Goal: Task Accomplishment & Management: Manage account settings

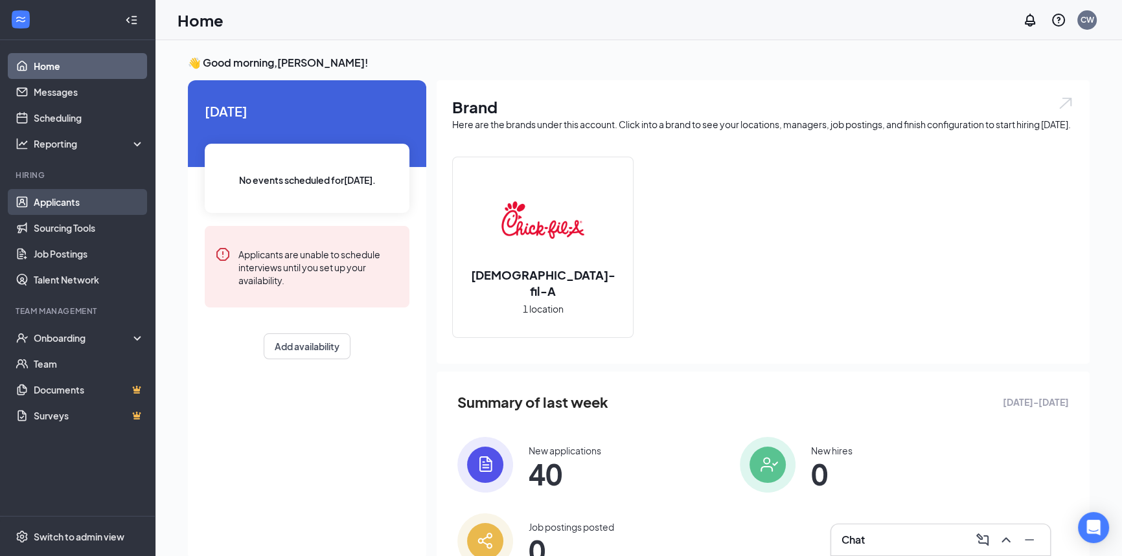
click at [62, 200] on link "Applicants" at bounding box center [89, 202] width 111 height 26
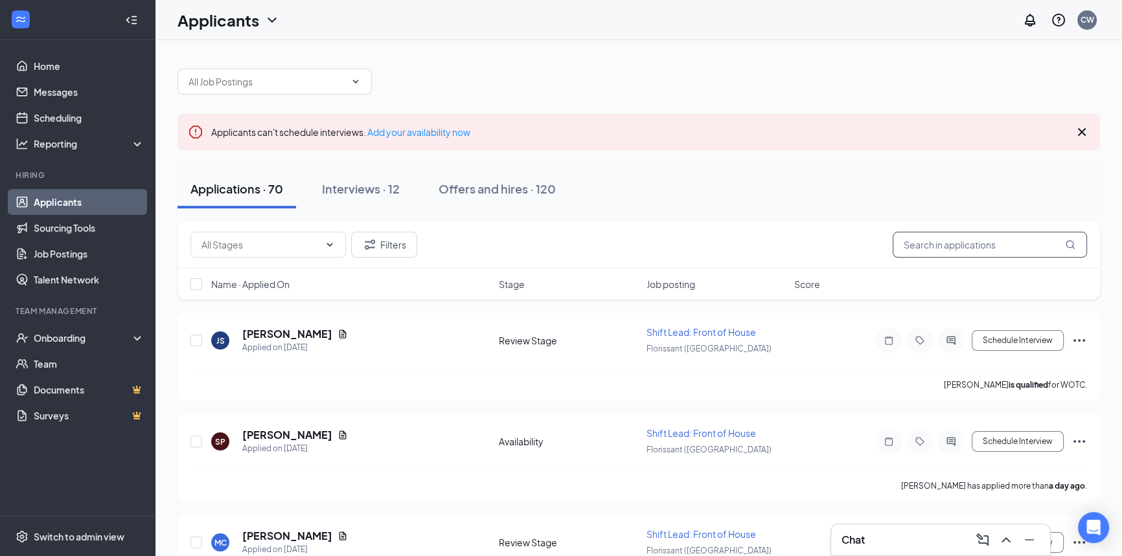
click at [913, 240] on input "text" at bounding box center [990, 245] width 194 height 26
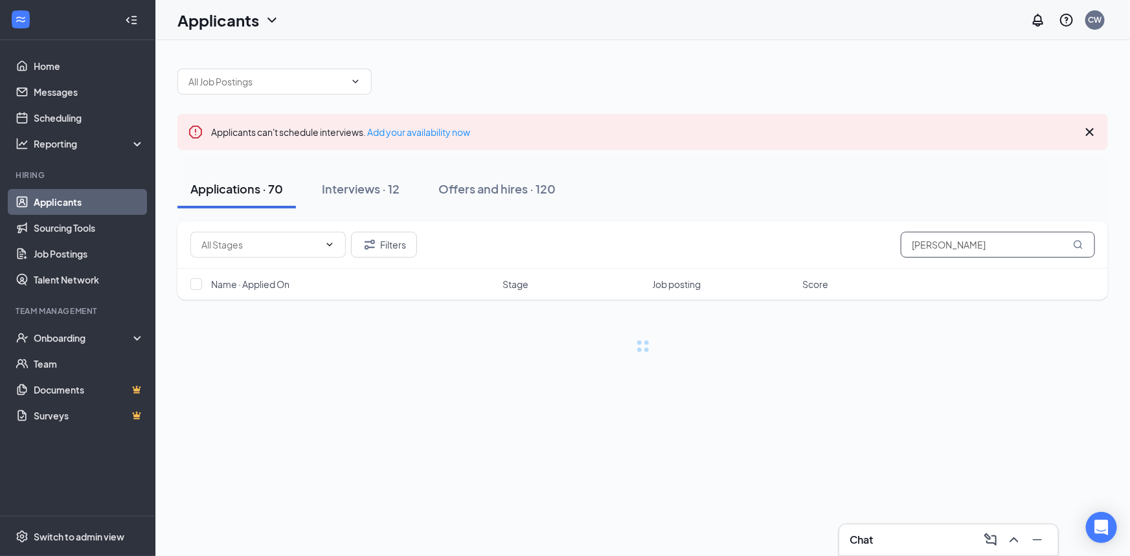
type input "[PERSON_NAME]"
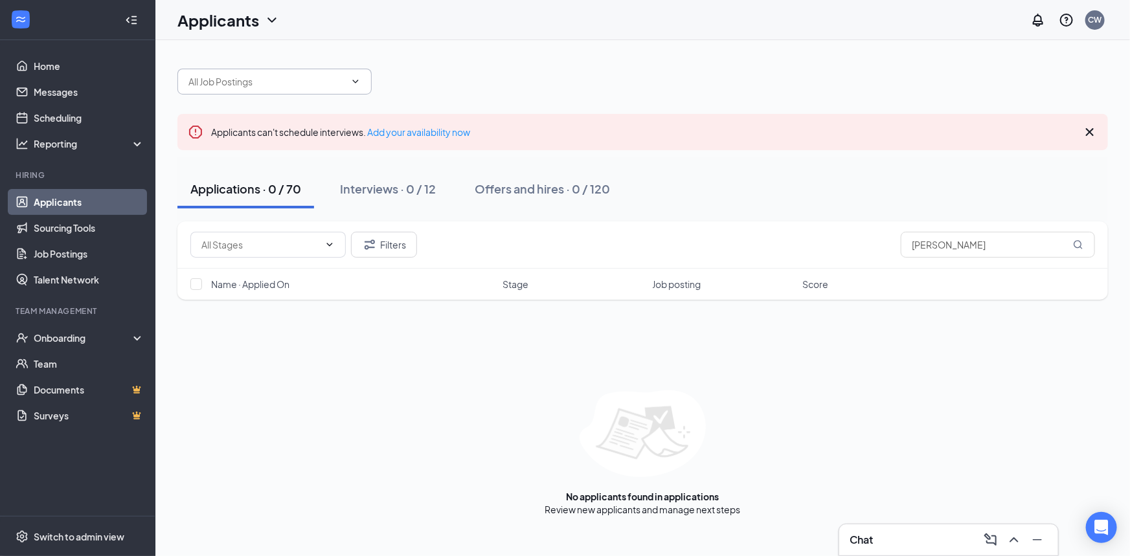
click at [231, 77] on input "text" at bounding box center [267, 82] width 157 height 14
click at [291, 35] on div "Applicants CW" at bounding box center [642, 20] width 975 height 40
click at [272, 20] on icon "ChevronDown" at bounding box center [272, 19] width 8 height 5
click at [257, 88] on link "Archived applicants" at bounding box center [255, 84] width 140 height 13
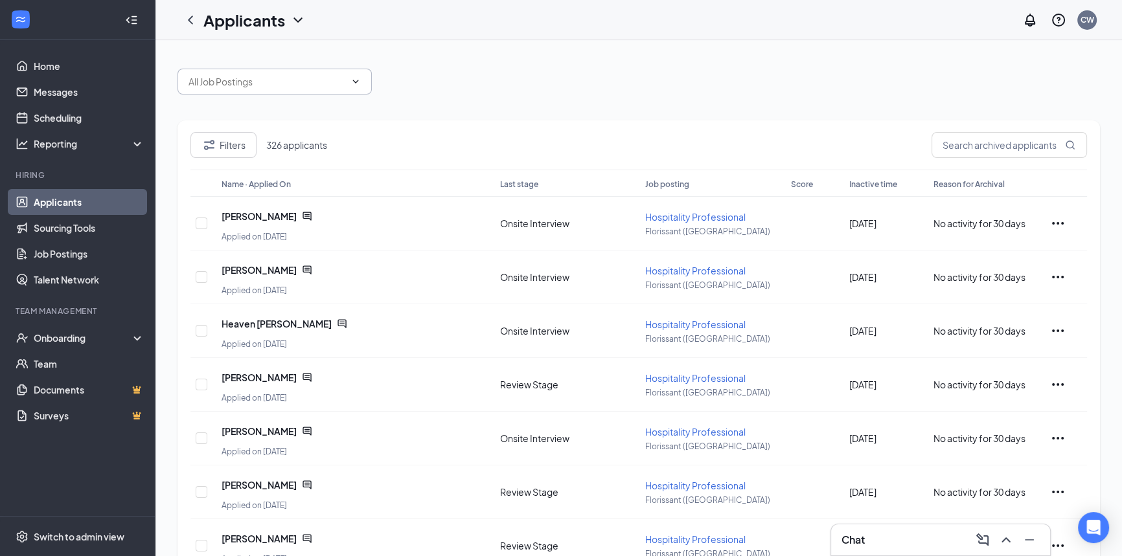
click at [359, 83] on icon "ChevronDown" at bounding box center [355, 81] width 10 height 10
click at [352, 84] on icon "ChevronDown" at bounding box center [355, 81] width 10 height 10
click at [356, 83] on icon "ChevronDown" at bounding box center [356, 81] width 6 height 3
click at [356, 80] on icon "ChevronDown" at bounding box center [355, 81] width 10 height 10
click at [254, 86] on input "text" at bounding box center [267, 82] width 157 height 14
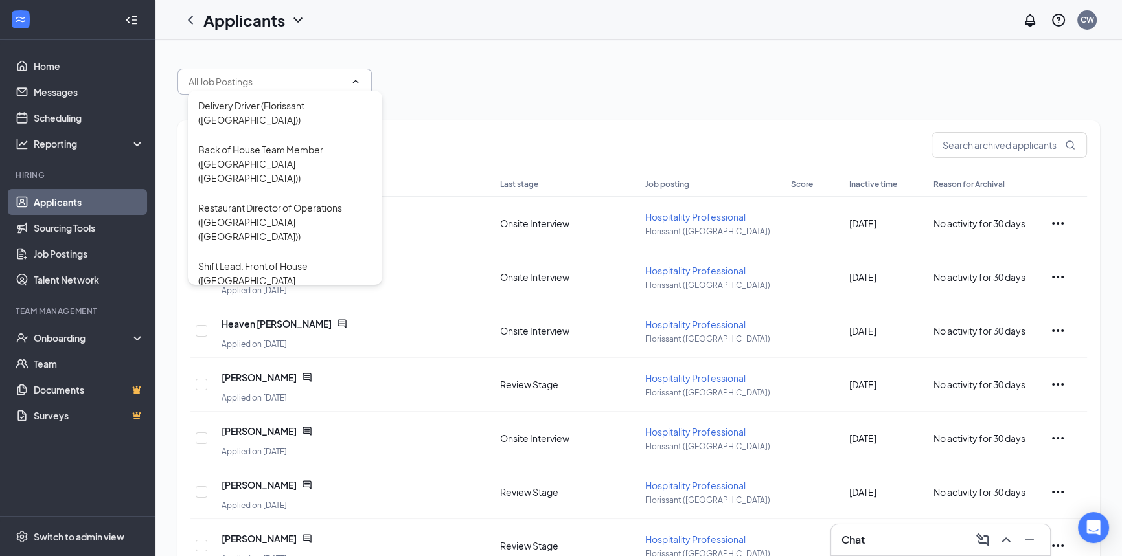
click at [475, 69] on div "Delivery Driver (Florissant ([GEOGRAPHIC_DATA])) Back of House Team Member ([GE…" at bounding box center [639, 75] width 923 height 39
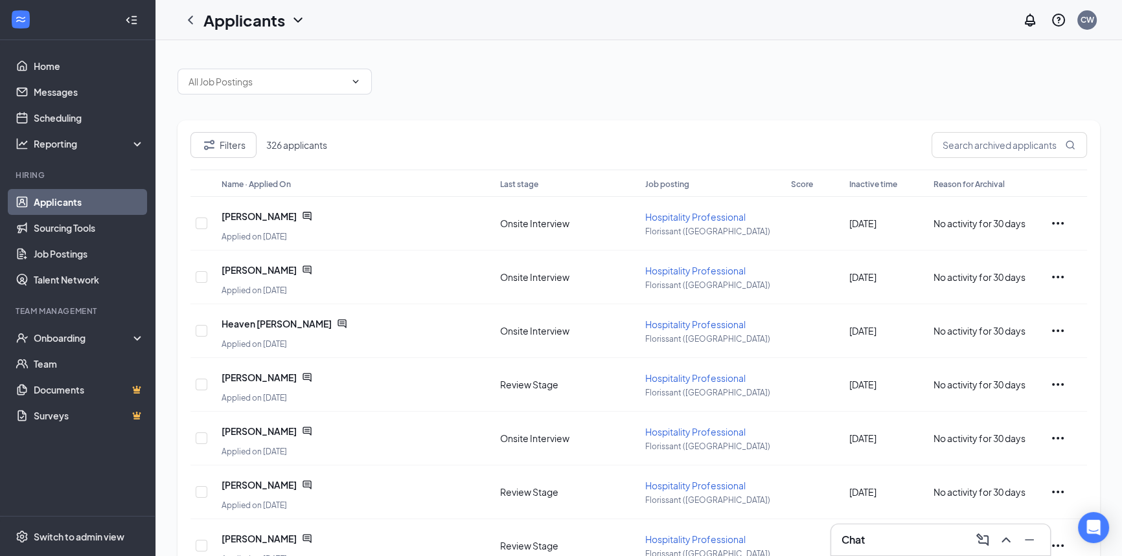
click at [283, 19] on h1 "Applicants" at bounding box center [244, 20] width 82 height 22
click at [216, 56] on link "Applicants" at bounding box center [281, 56] width 140 height 13
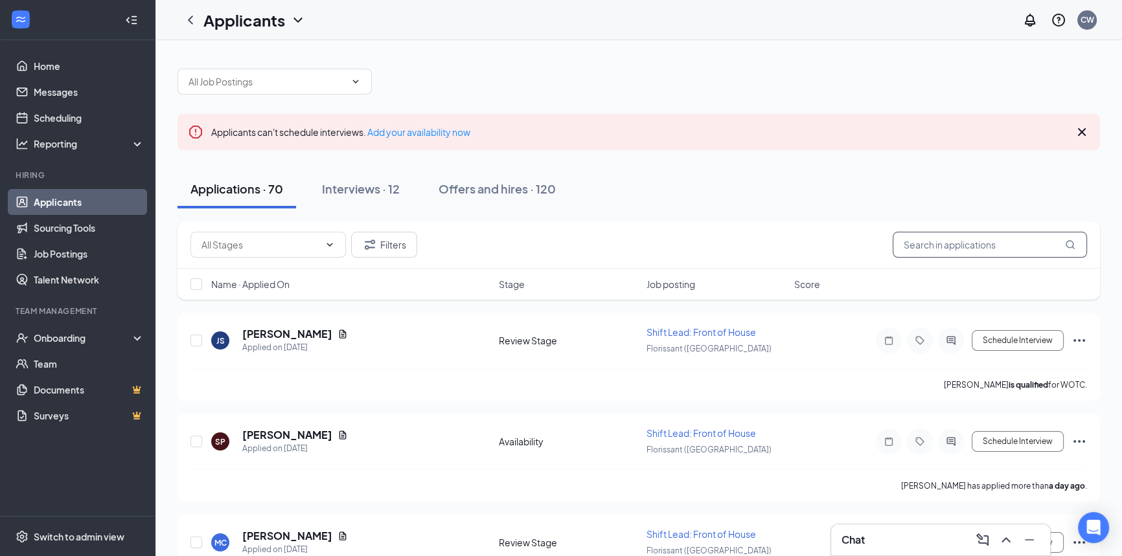
click at [939, 251] on input "text" at bounding box center [990, 245] width 194 height 26
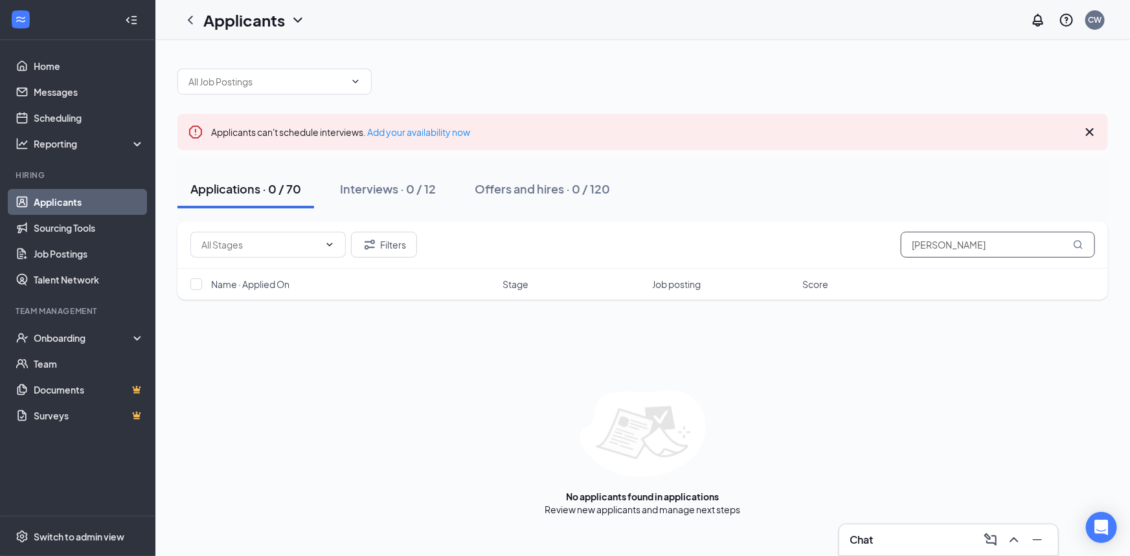
drag, startPoint x: 959, startPoint y: 249, endPoint x: 904, endPoint y: 260, distance: 55.7
click at [904, 260] on div "Filters [PERSON_NAME]" at bounding box center [643, 245] width 931 height 47
click at [952, 246] on input "[PERSON_NAME]" at bounding box center [998, 245] width 194 height 26
type input "[PERSON_NAME]"
click at [369, 186] on div "Interviews · 0 / 12" at bounding box center [388, 189] width 96 height 16
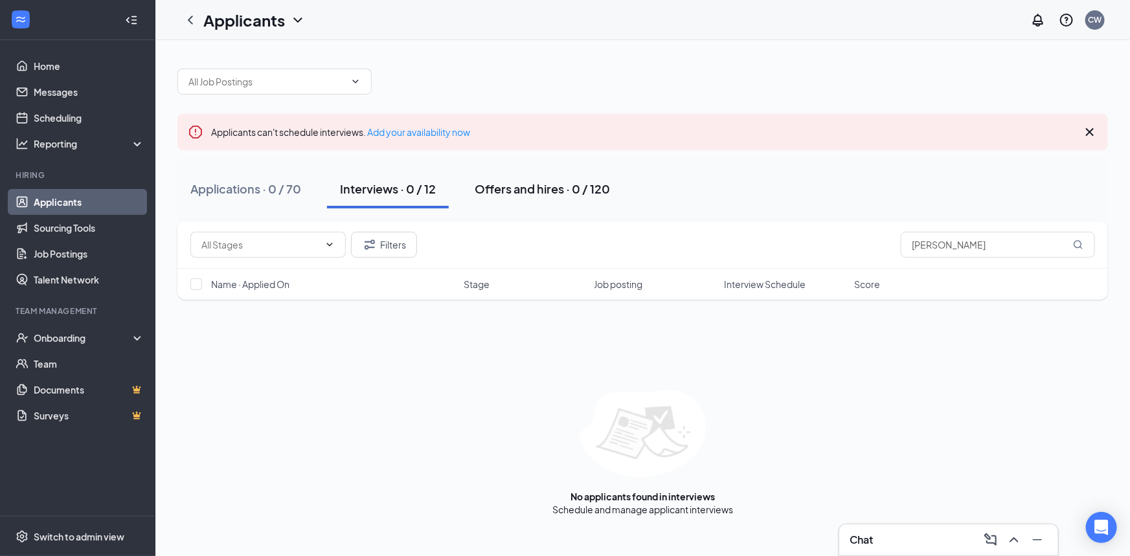
click at [503, 196] on div "Offers and hires · 0 / 120" at bounding box center [542, 189] width 135 height 16
click at [292, 84] on input "text" at bounding box center [267, 82] width 157 height 14
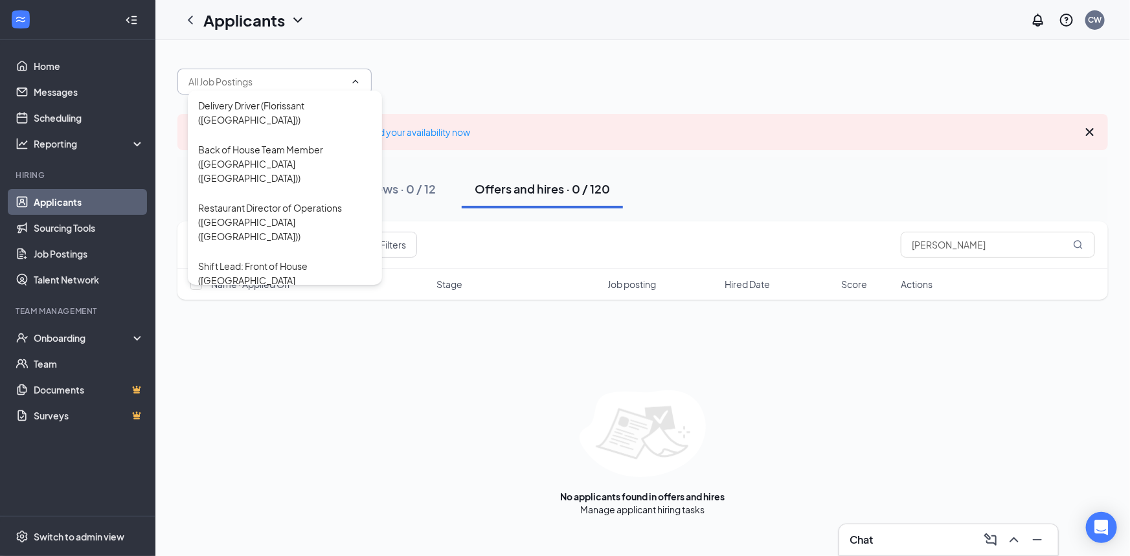
click at [292, 84] on input "text" at bounding box center [267, 82] width 157 height 14
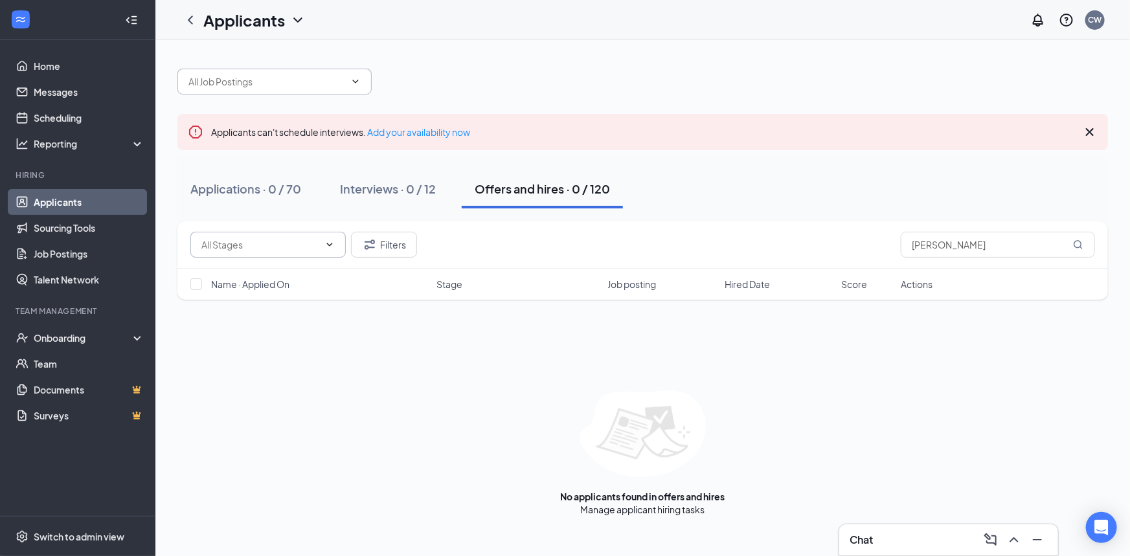
click at [272, 252] on span at bounding box center [267, 245] width 155 height 26
click at [273, 249] on input "text" at bounding box center [260, 245] width 118 height 14
click at [509, 127] on div "Applicants can't schedule interviews. Add your availability now" at bounding box center [643, 132] width 931 height 36
click at [282, 189] on div "Applications · 0 / 70" at bounding box center [245, 189] width 111 height 16
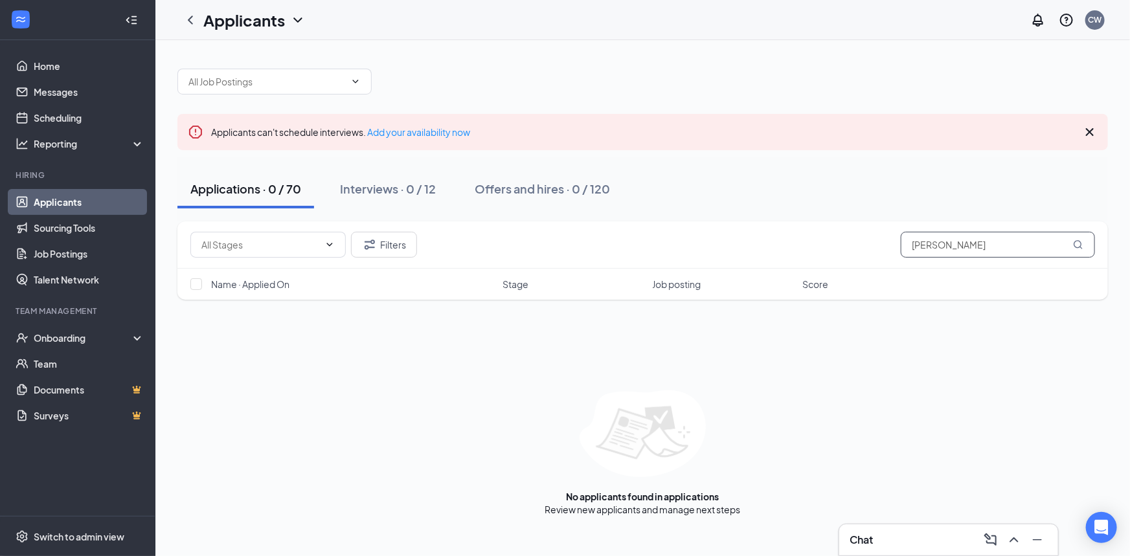
drag, startPoint x: 962, startPoint y: 240, endPoint x: 813, endPoint y: 267, distance: 151.4
click at [813, 267] on div "Filters [PERSON_NAME]" at bounding box center [643, 245] width 931 height 47
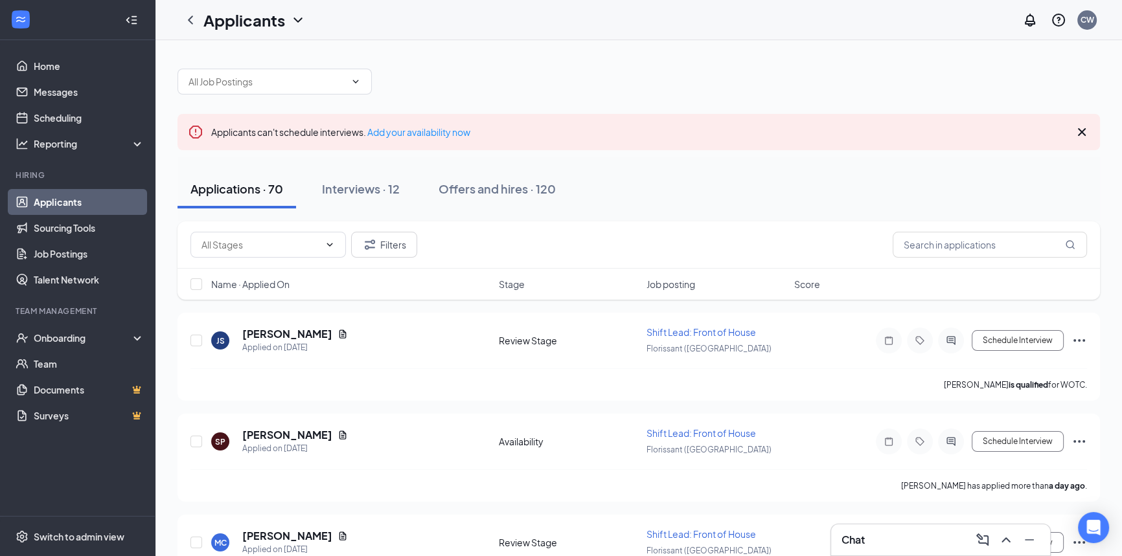
click at [246, 24] on h1 "Applicants" at bounding box center [244, 20] width 82 height 22
click at [246, 84] on link "Archived applicants" at bounding box center [281, 84] width 140 height 13
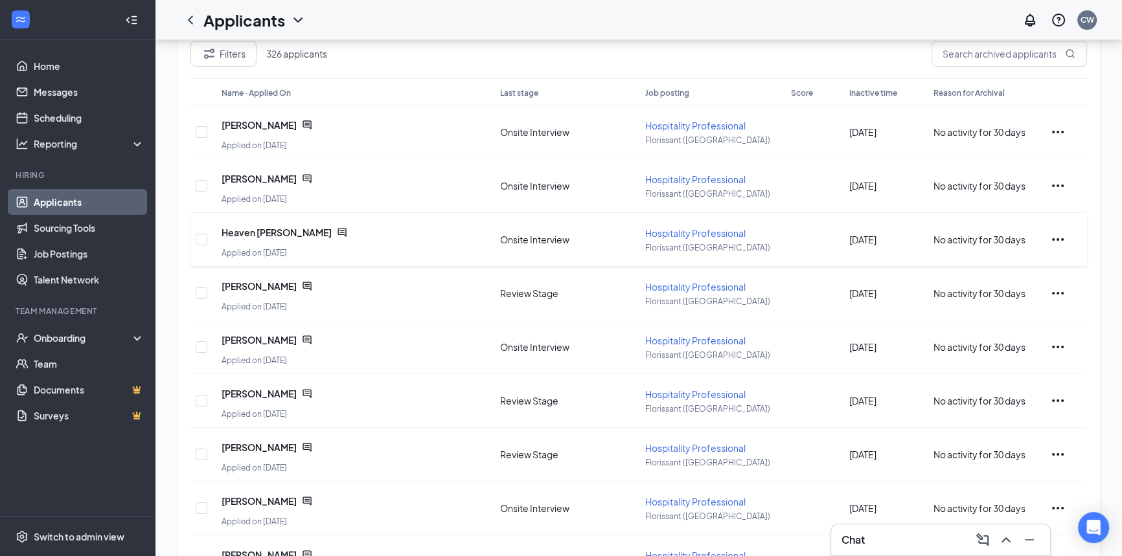
scroll to position [242, 0]
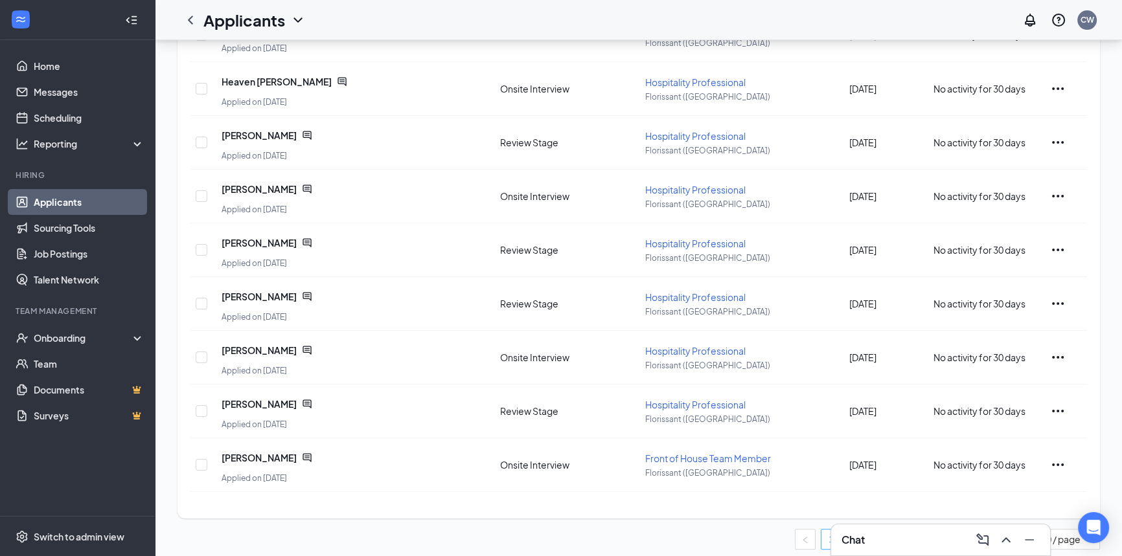
click at [827, 536] on link "1" at bounding box center [830, 539] width 19 height 19
click at [64, 253] on link "Job Postings" at bounding box center [89, 254] width 111 height 26
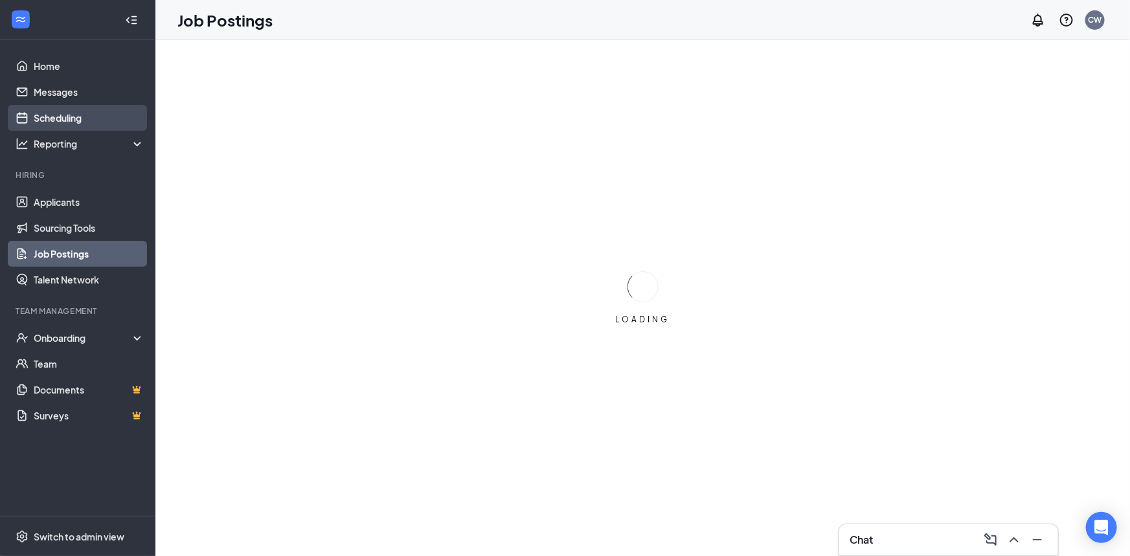
click at [51, 110] on link "Scheduling" at bounding box center [89, 118] width 111 height 26
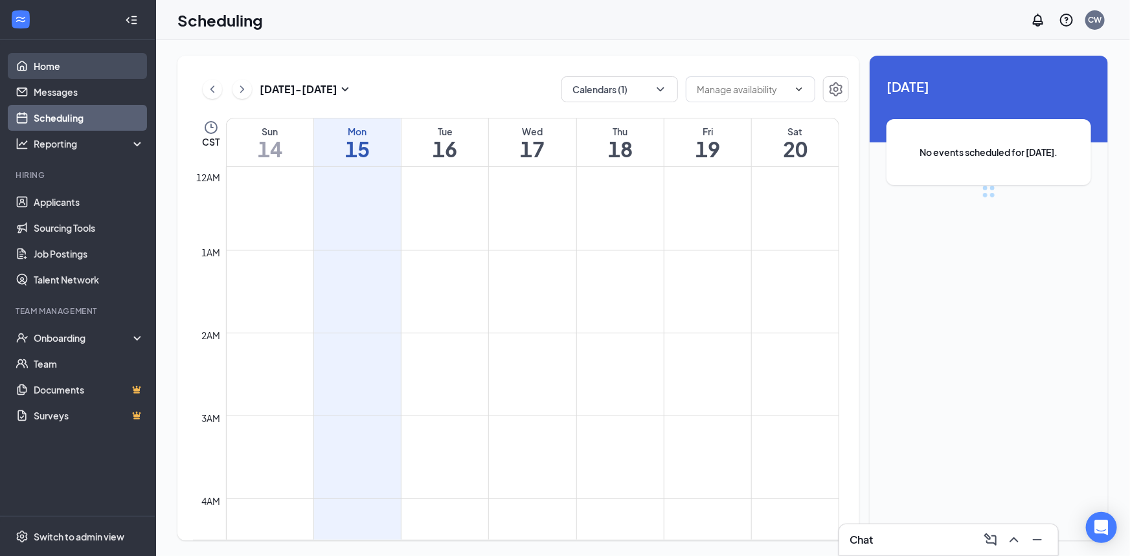
click at [40, 68] on link "Home" at bounding box center [89, 66] width 111 height 26
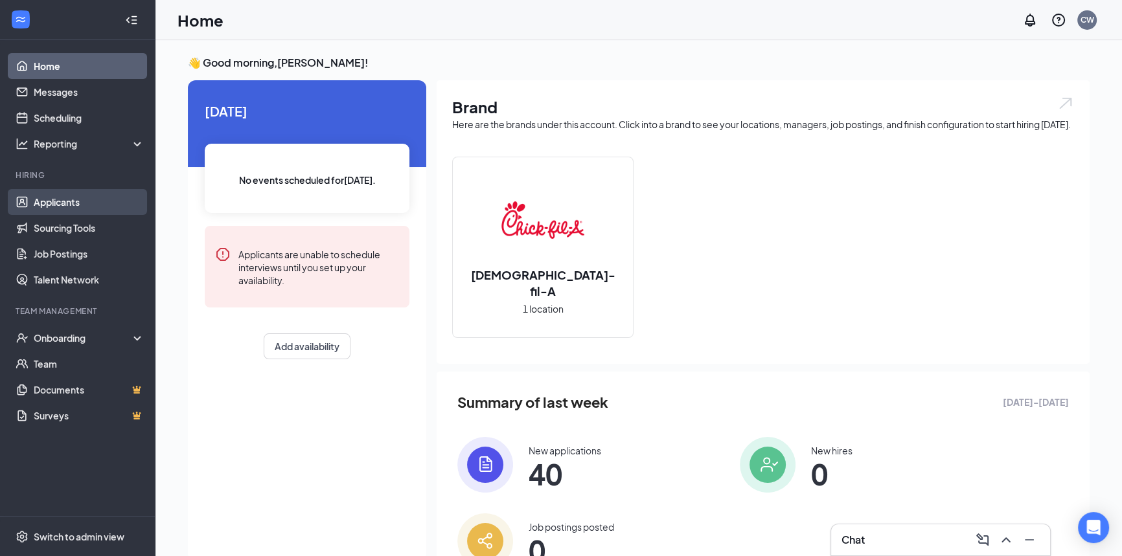
click at [64, 201] on link "Applicants" at bounding box center [89, 202] width 111 height 26
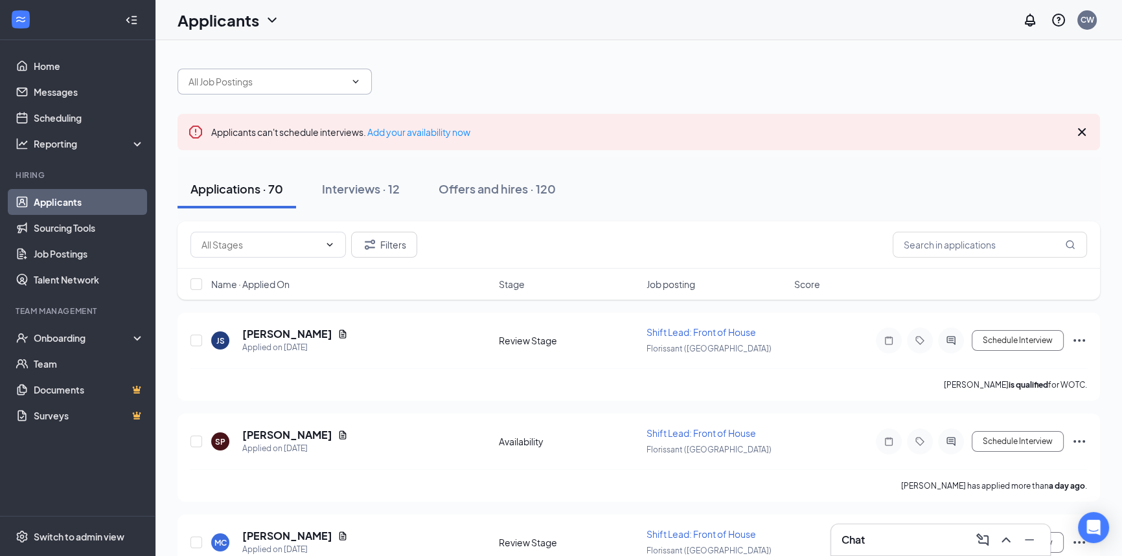
click at [289, 85] on input "text" at bounding box center [267, 82] width 157 height 14
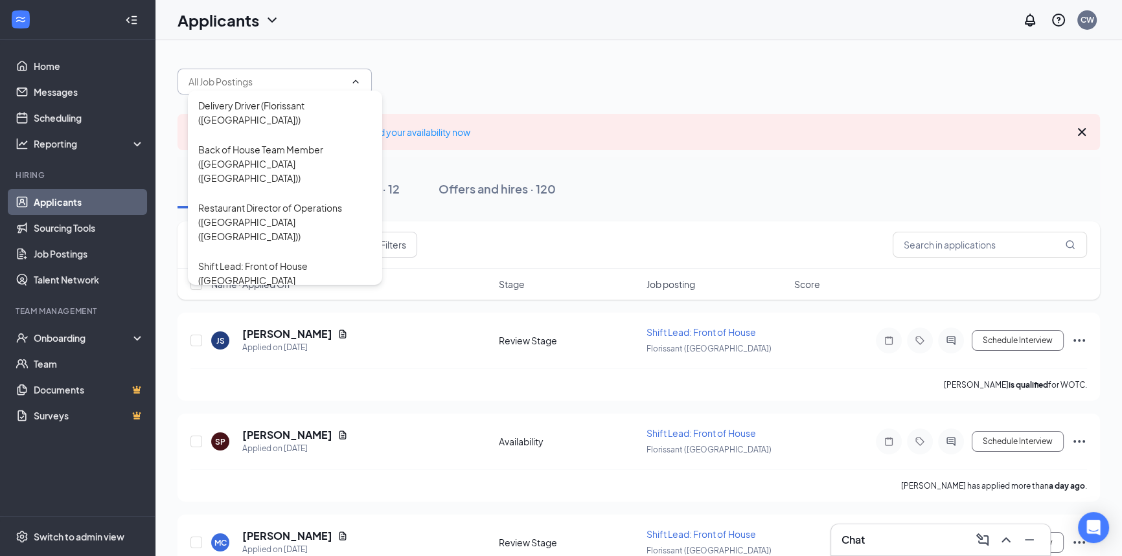
click at [415, 32] on div "Applicants CW" at bounding box center [638, 20] width 967 height 40
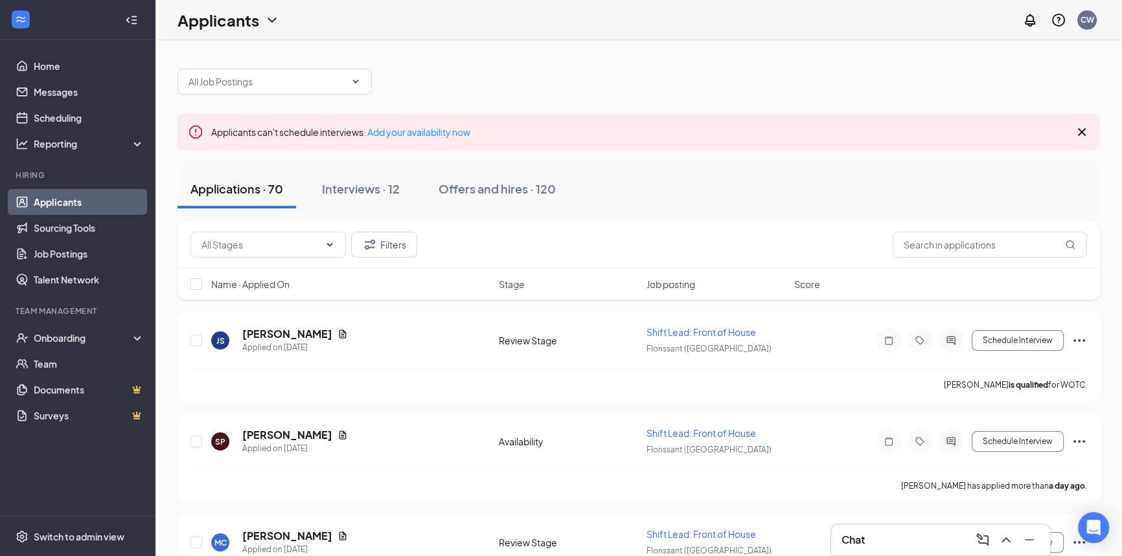
click at [275, 19] on icon "ChevronDown" at bounding box center [272, 20] width 16 height 16
click at [264, 81] on link "Archived applicants" at bounding box center [255, 84] width 140 height 13
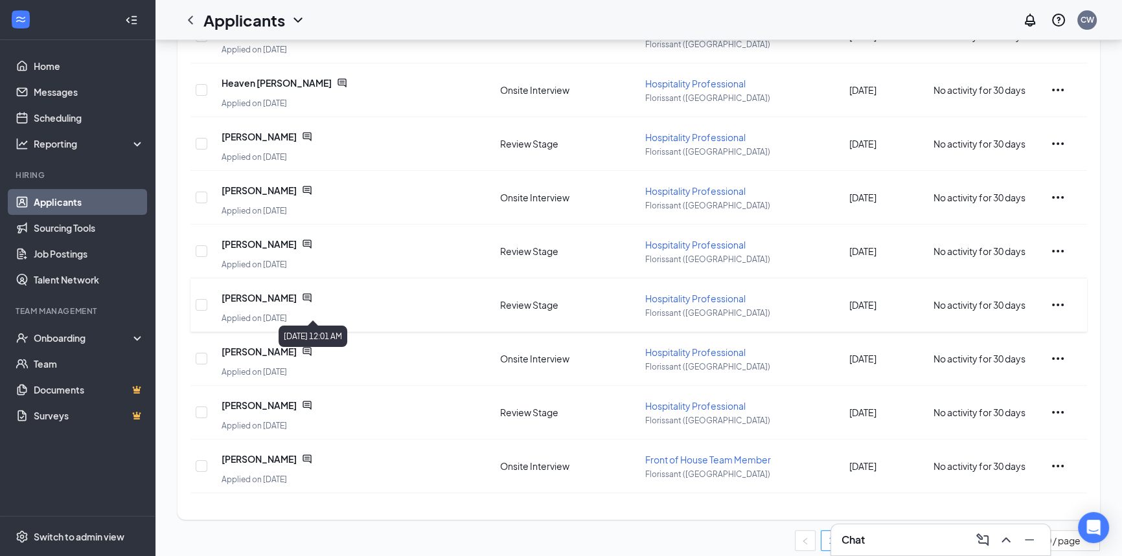
scroll to position [242, 0]
click at [825, 530] on link "1" at bounding box center [830, 539] width 19 height 19
click at [823, 530] on link "1" at bounding box center [830, 539] width 19 height 19
click at [852, 530] on link "2" at bounding box center [856, 539] width 19 height 19
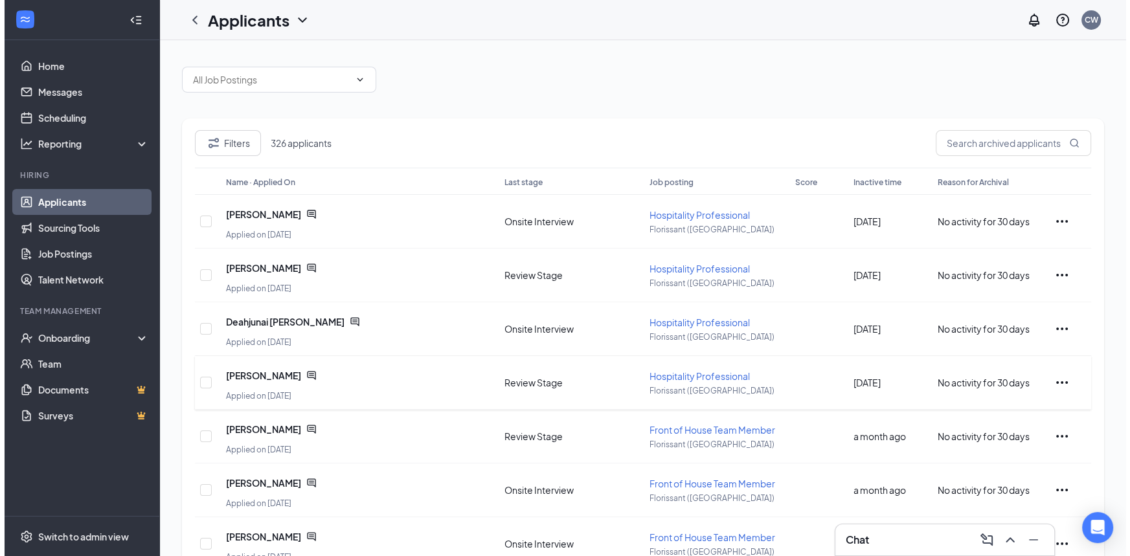
scroll to position [0, 0]
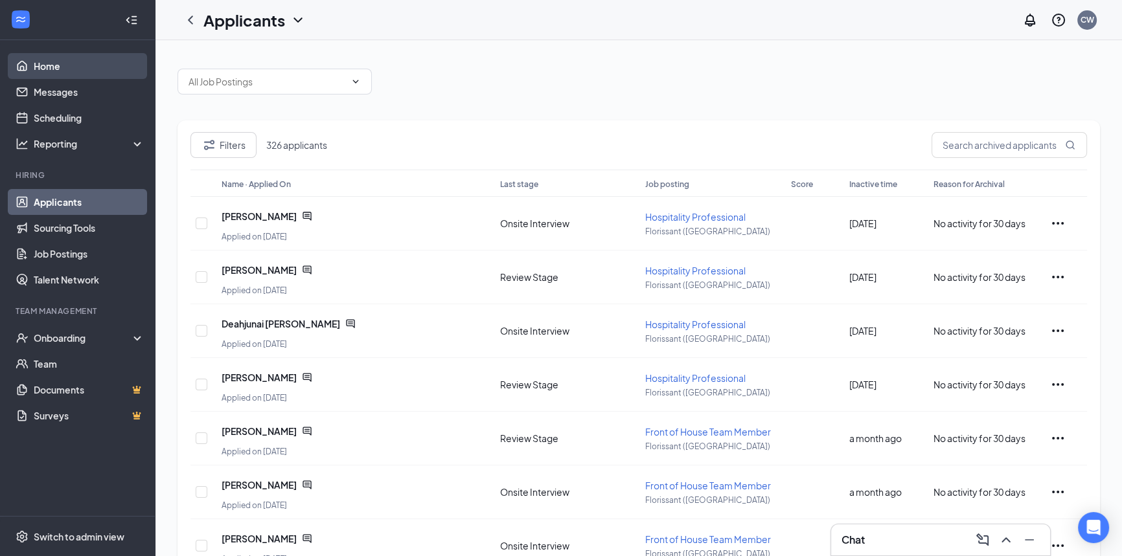
click at [49, 64] on link "Home" at bounding box center [89, 66] width 111 height 26
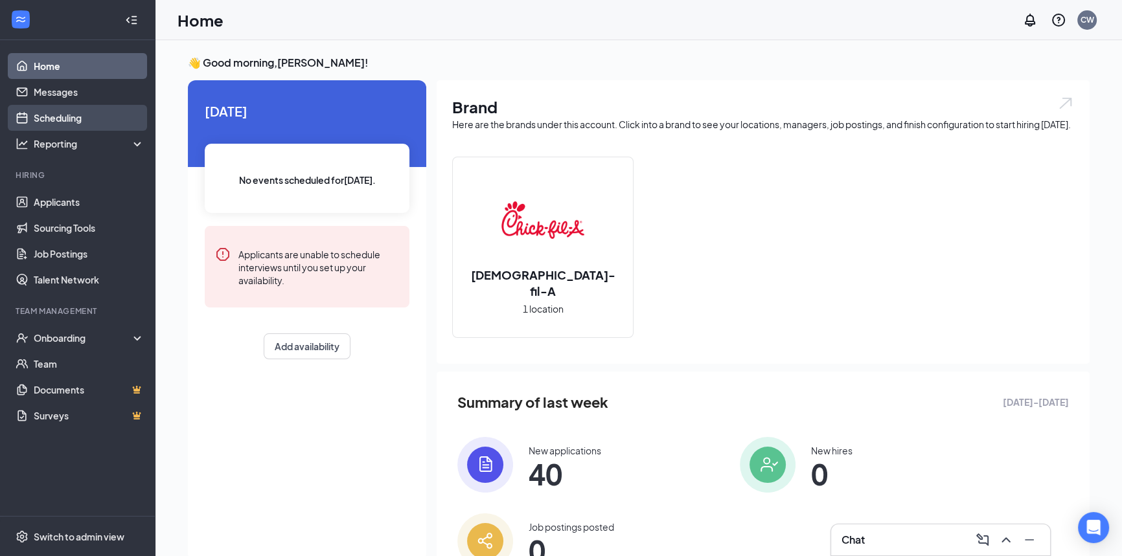
click at [59, 117] on link "Scheduling" at bounding box center [89, 118] width 111 height 26
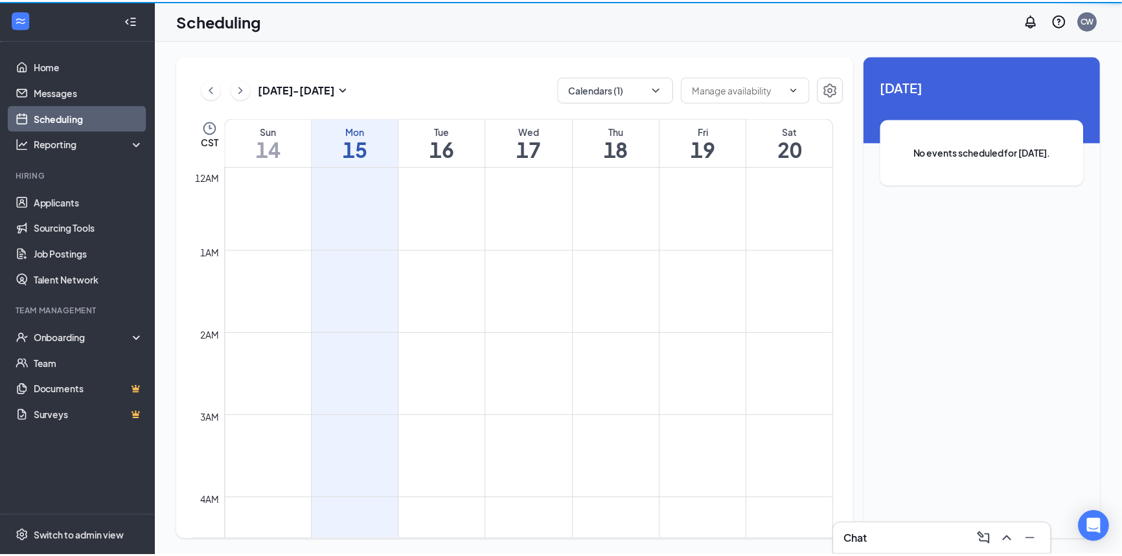
scroll to position [636, 0]
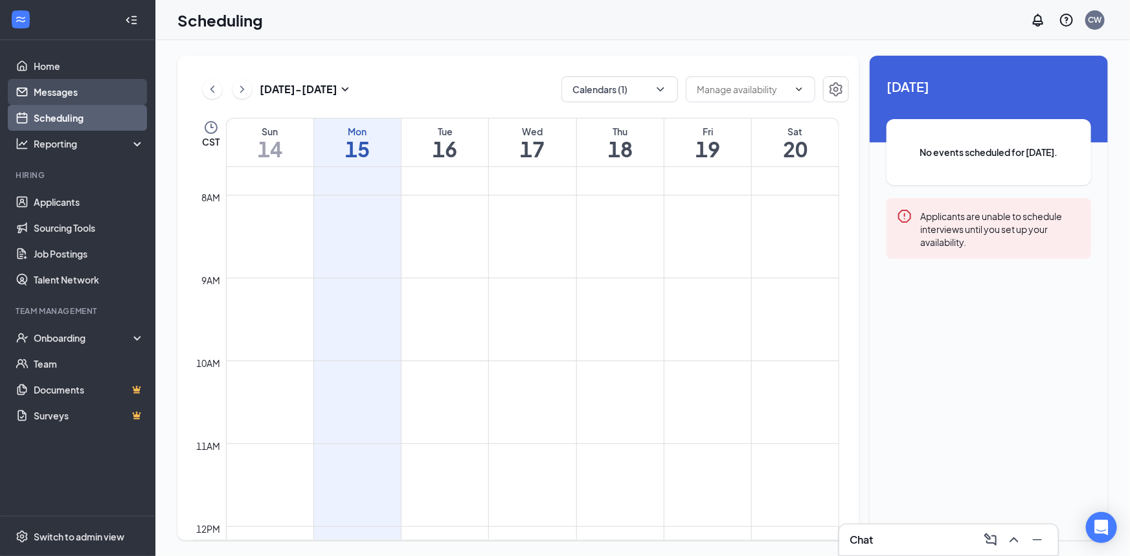
click at [60, 91] on link "Messages" at bounding box center [89, 92] width 111 height 26
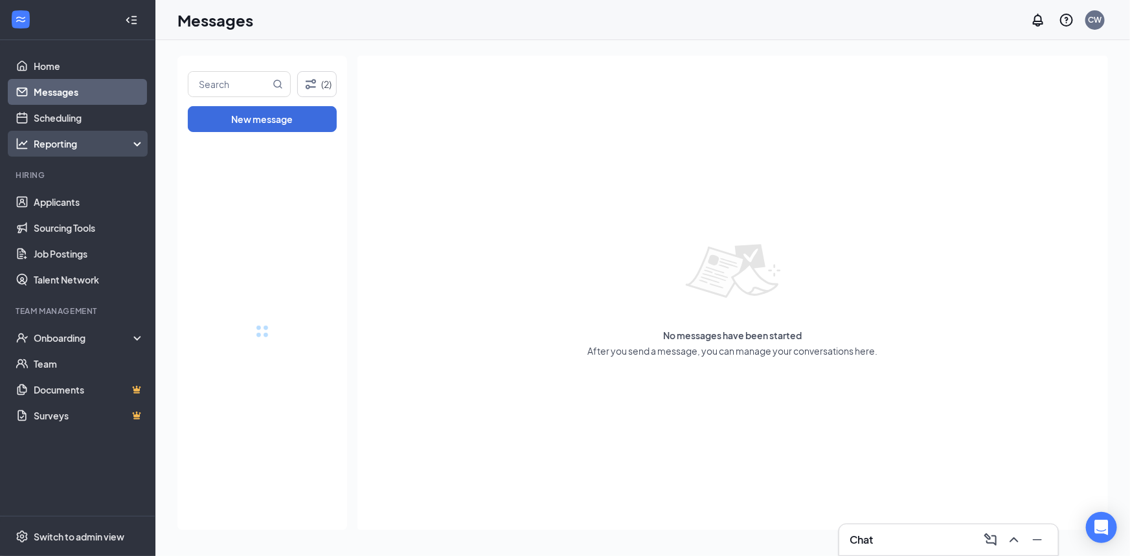
click at [60, 145] on div "Reporting" at bounding box center [89, 143] width 111 height 13
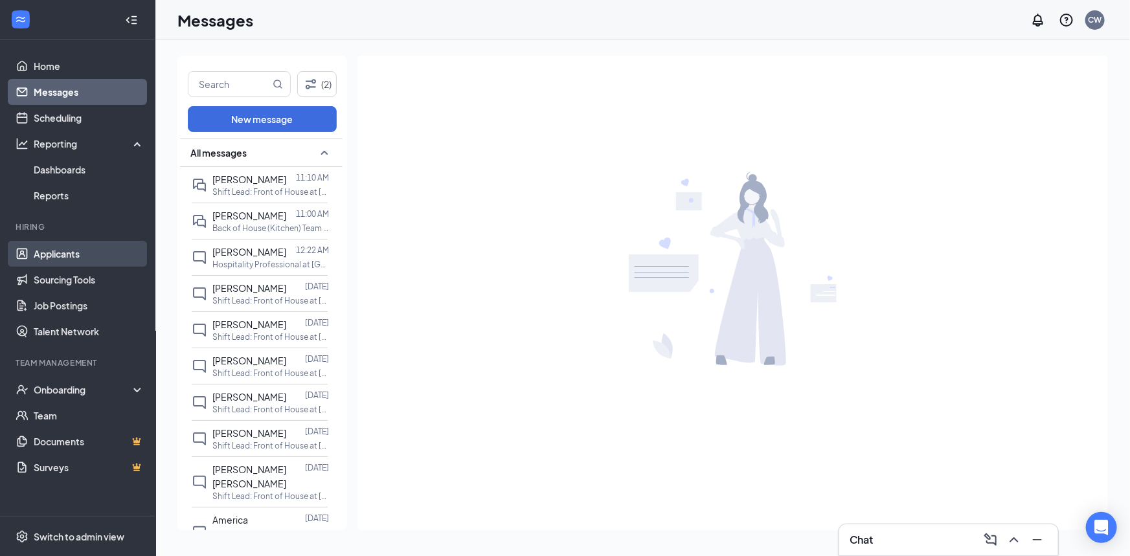
click at [53, 255] on link "Applicants" at bounding box center [89, 254] width 111 height 26
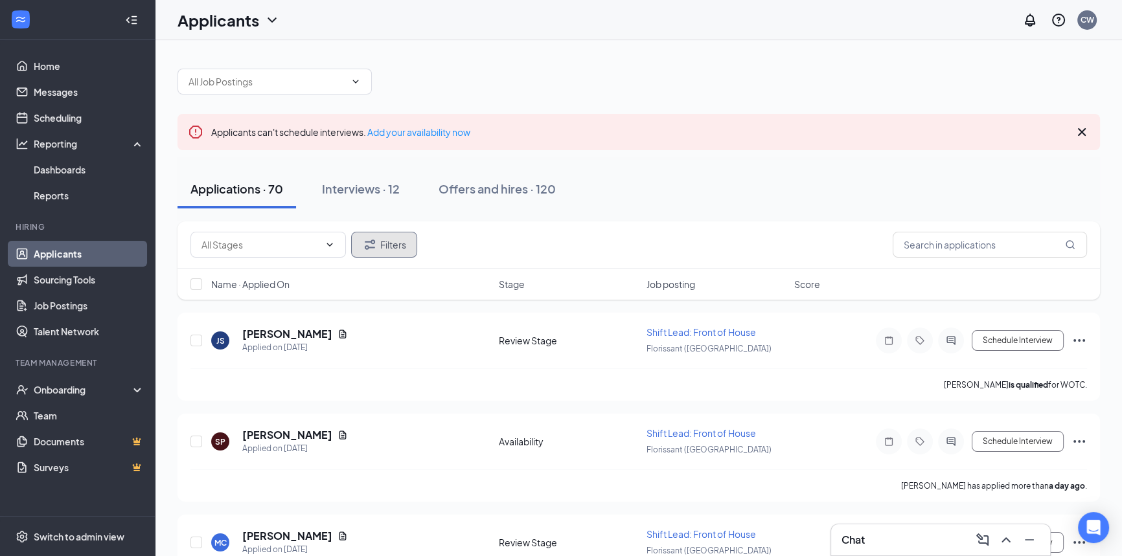
click at [377, 243] on icon "Filter" at bounding box center [370, 245] width 16 height 16
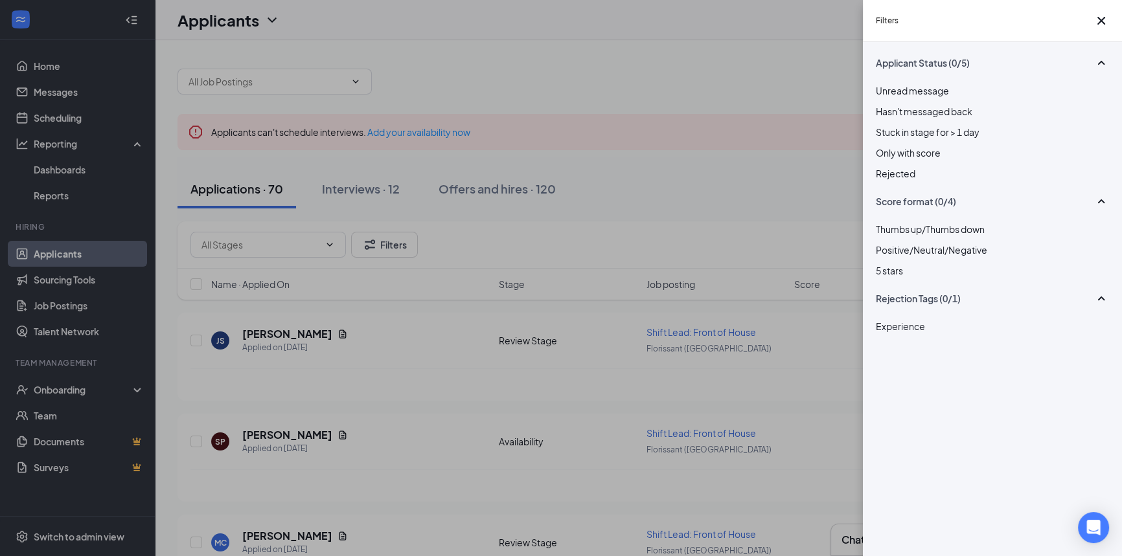
click at [887, 166] on div at bounding box center [992, 166] width 233 height 0
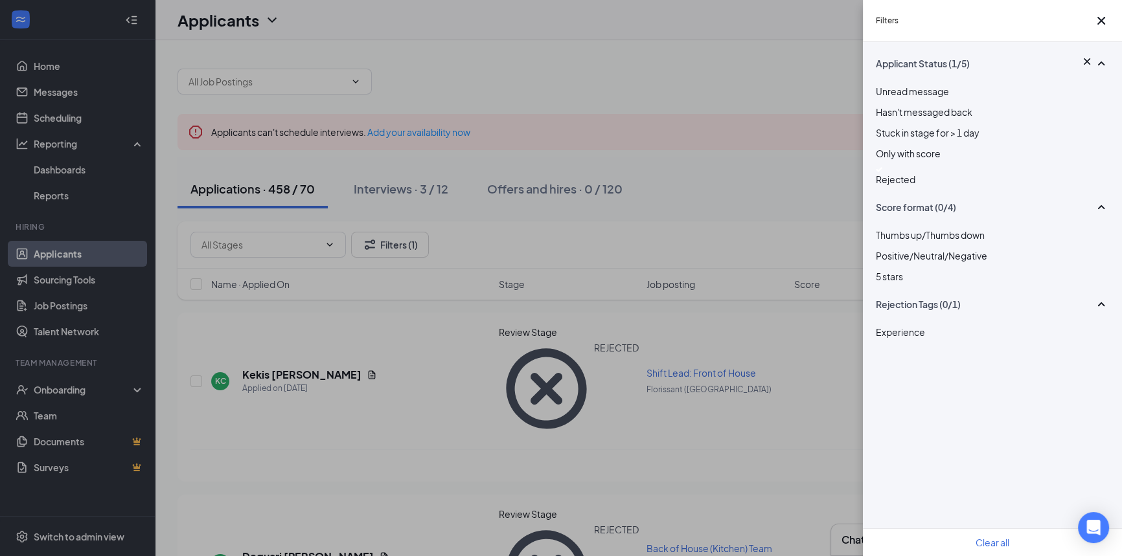
click at [779, 45] on div "Filters Applicant Status (1/5) Unread message Hasn't messaged back Stuck in sta…" at bounding box center [561, 278] width 1122 height 556
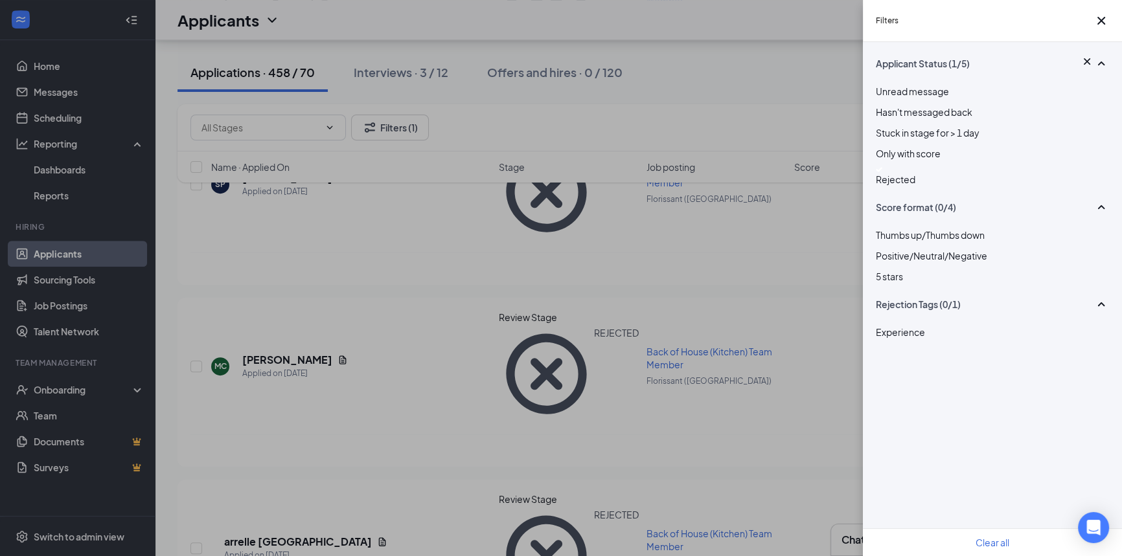
scroll to position [765, 0]
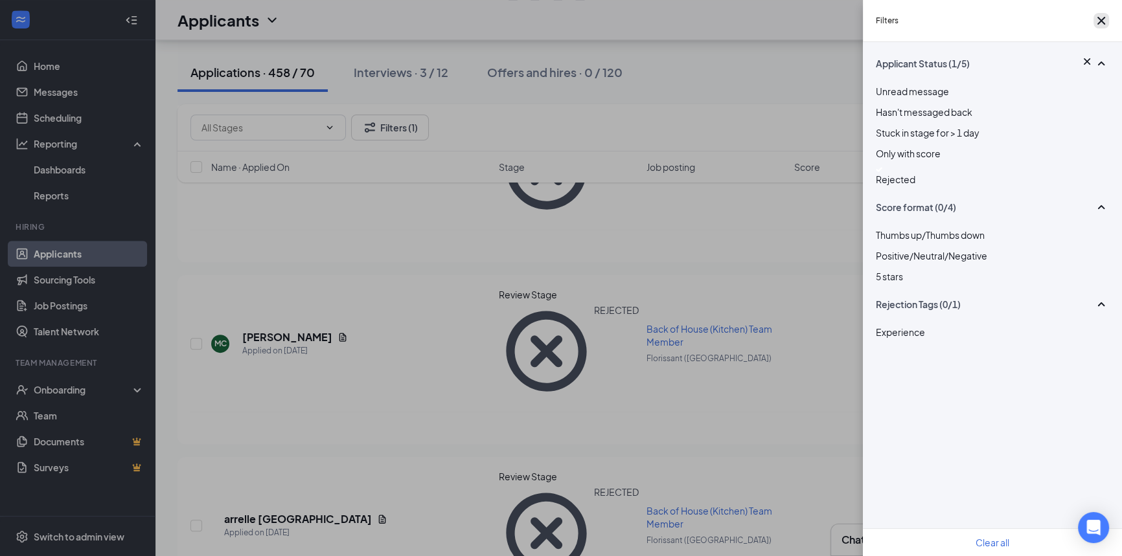
click at [1097, 23] on icon "Cross" at bounding box center [1101, 21] width 8 height 8
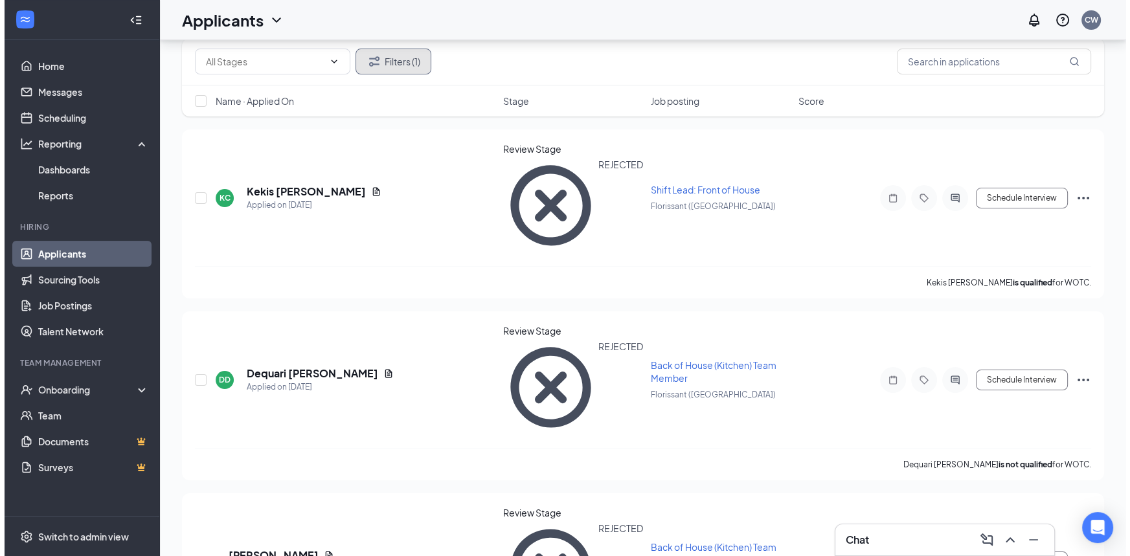
scroll to position [0, 0]
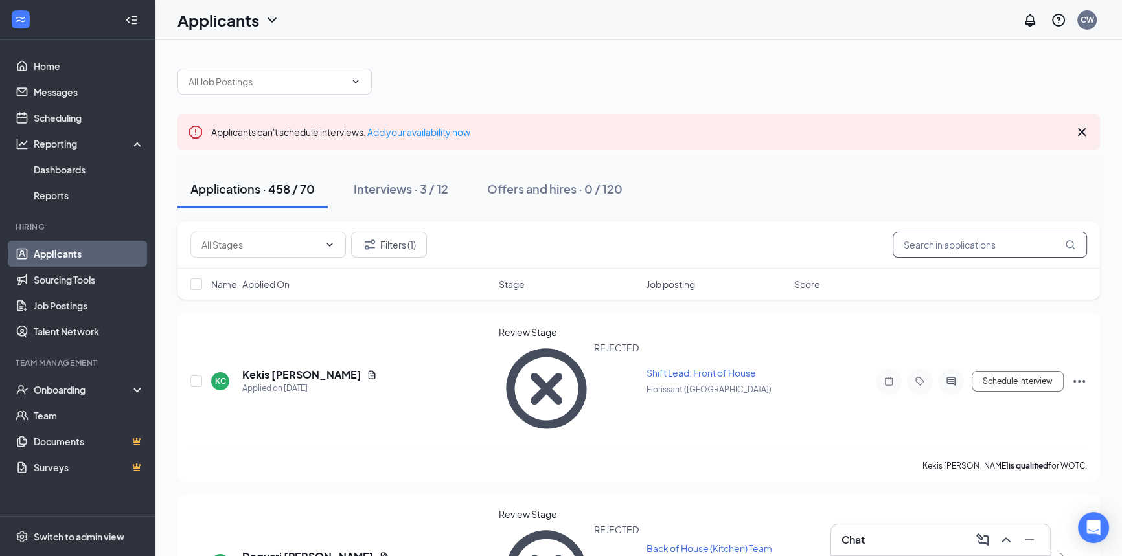
click at [988, 240] on input "text" at bounding box center [990, 245] width 194 height 26
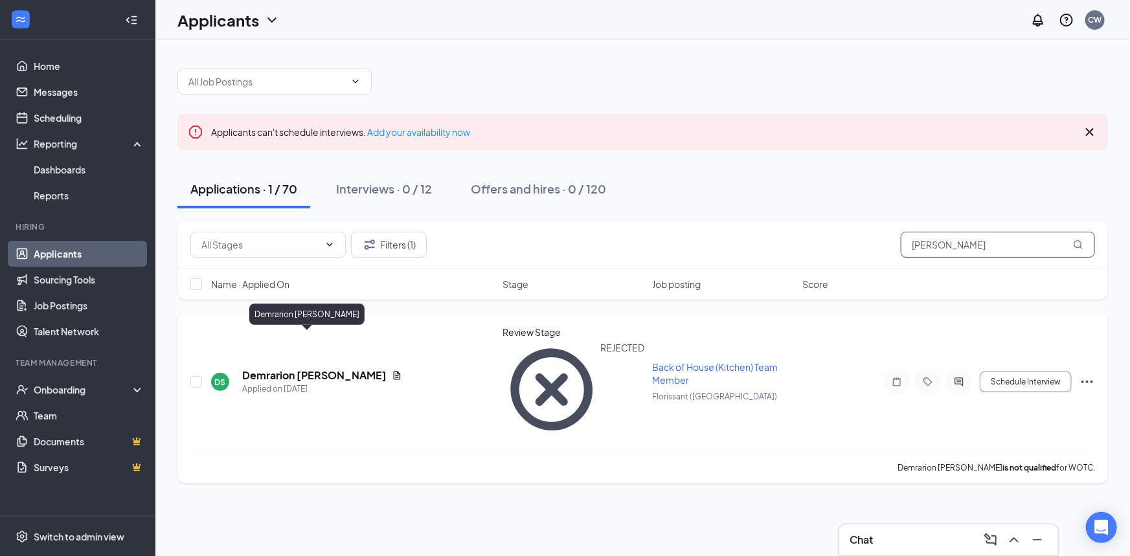
type input "[PERSON_NAME]"
click at [308, 369] on h5 "Demrarion [PERSON_NAME]" at bounding box center [314, 376] width 144 height 14
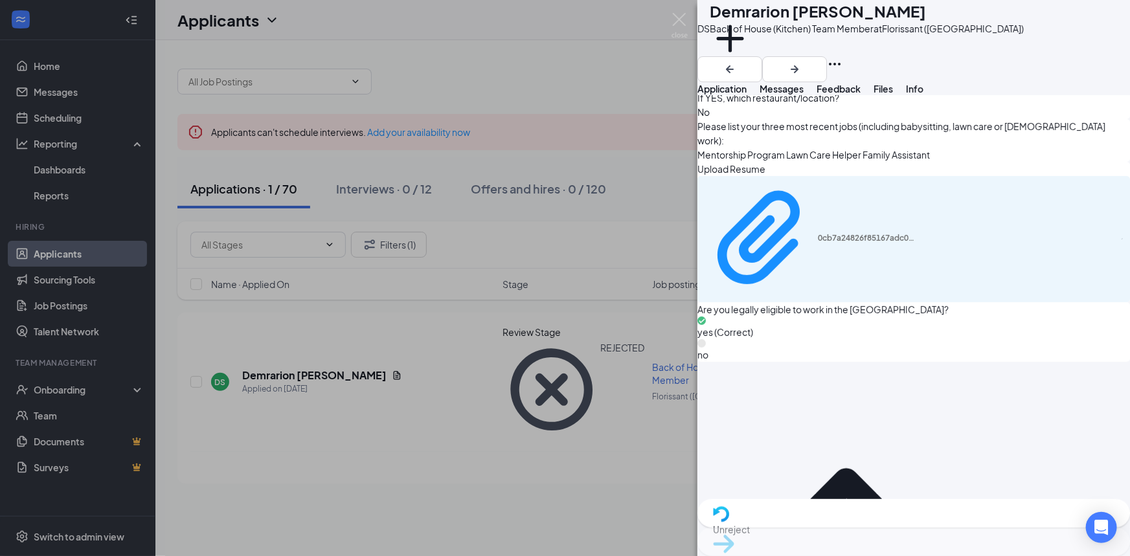
scroll to position [824, 0]
click at [679, 19] on img at bounding box center [680, 25] width 16 height 25
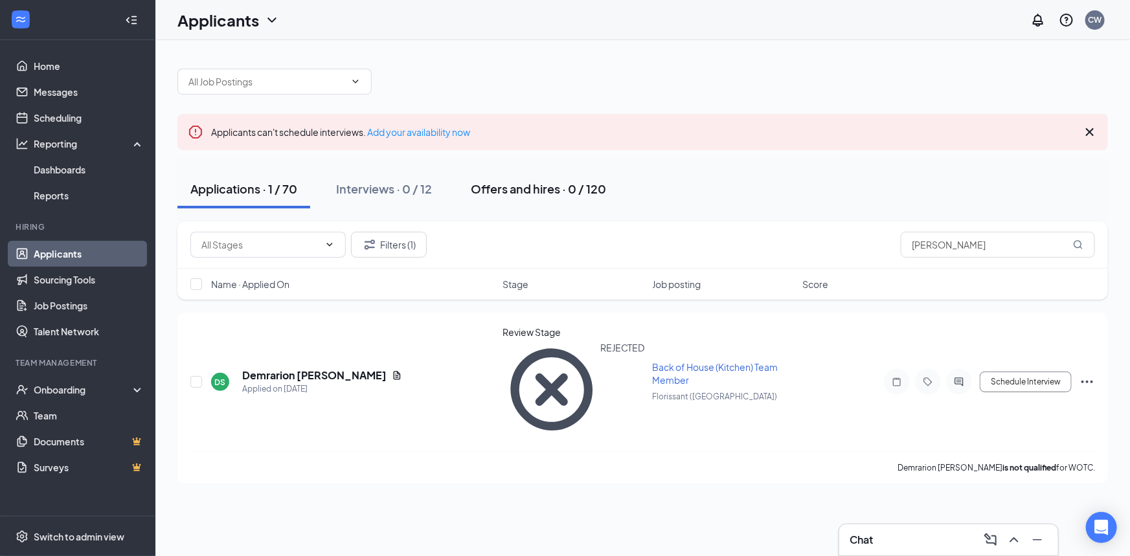
click at [553, 190] on div "Offers and hires · 0 / 120" at bounding box center [538, 189] width 135 height 16
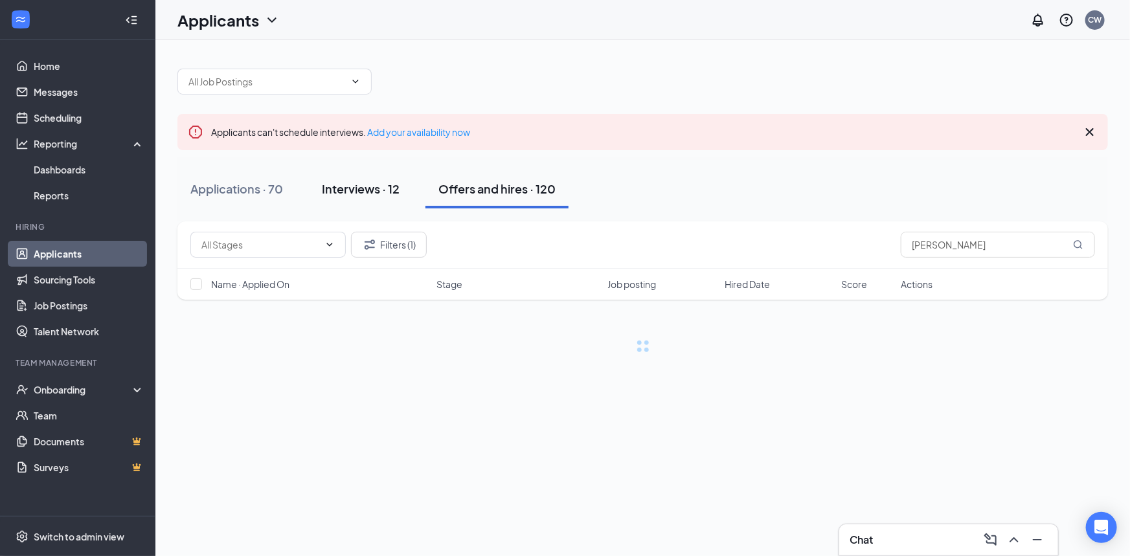
click at [366, 193] on div "Interviews · 12" at bounding box center [361, 189] width 78 height 16
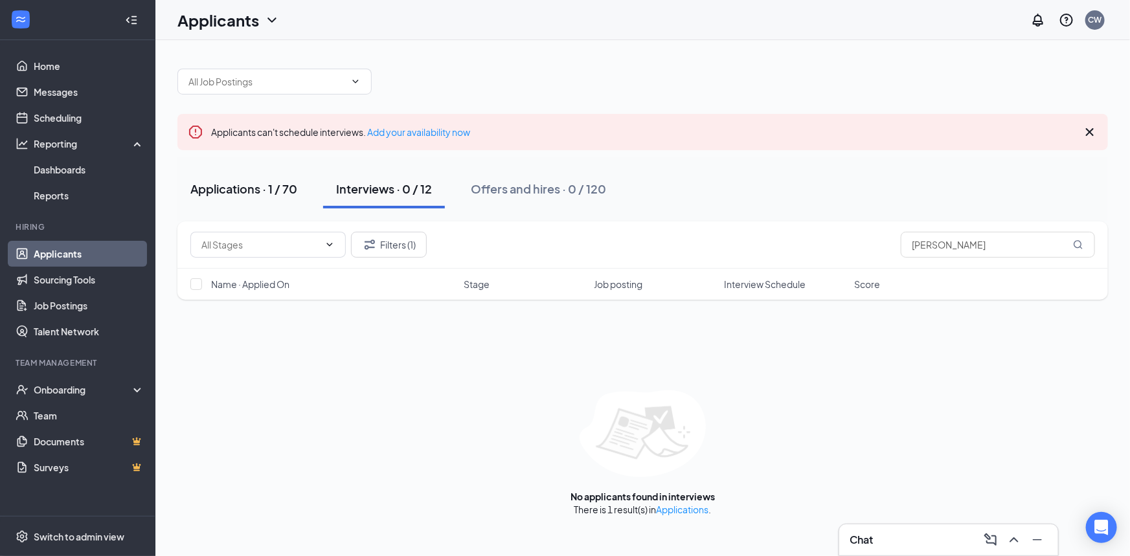
click at [248, 194] on div "Applications · 1 / 70" at bounding box center [243, 189] width 107 height 16
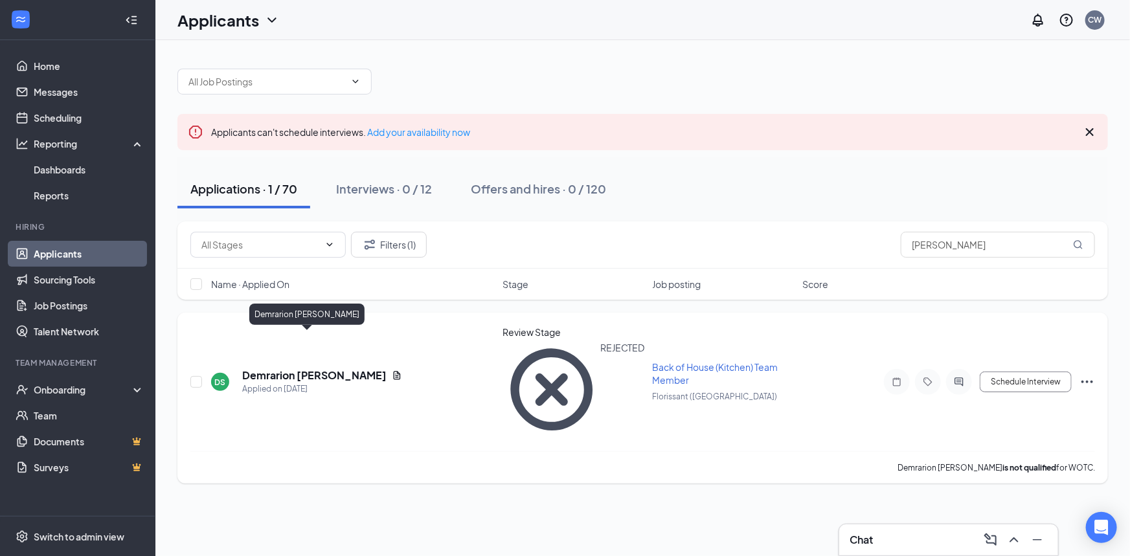
click at [278, 369] on h5 "Demrarion [PERSON_NAME]" at bounding box center [314, 376] width 144 height 14
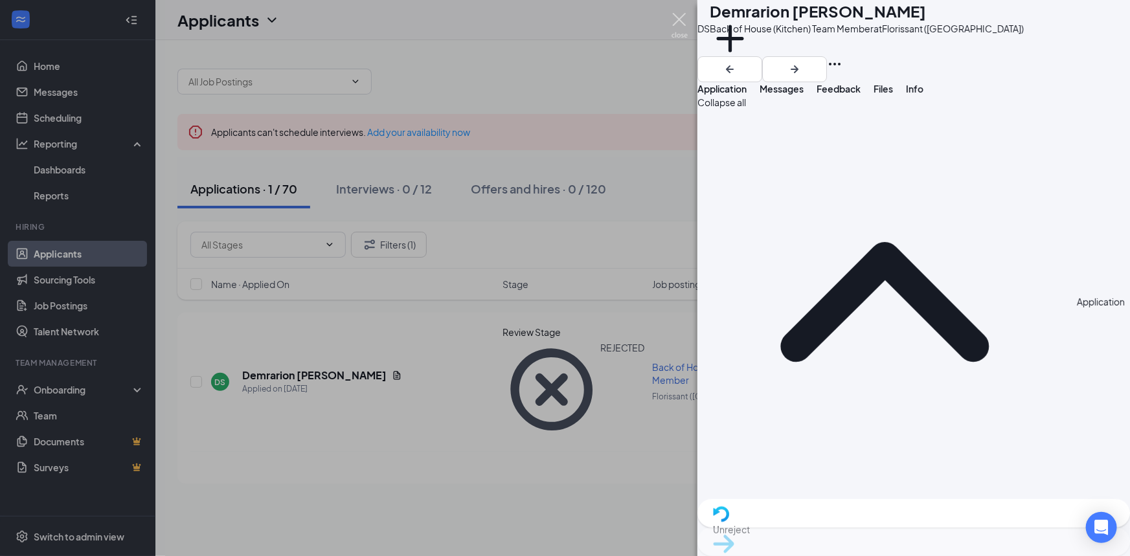
click at [683, 24] on img at bounding box center [680, 25] width 16 height 25
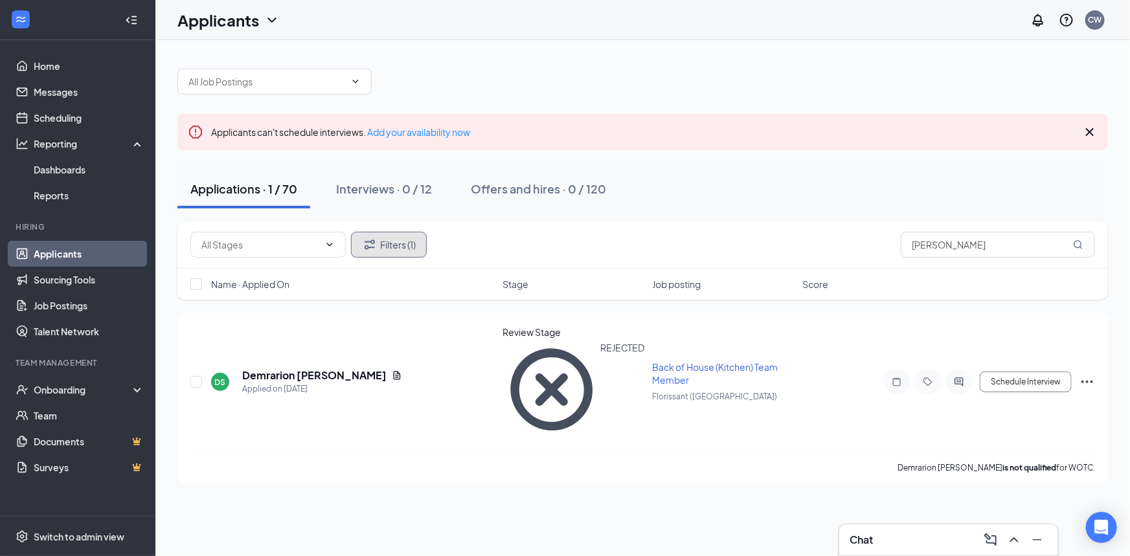
click at [389, 251] on button "Filters (1)" at bounding box center [389, 245] width 76 height 26
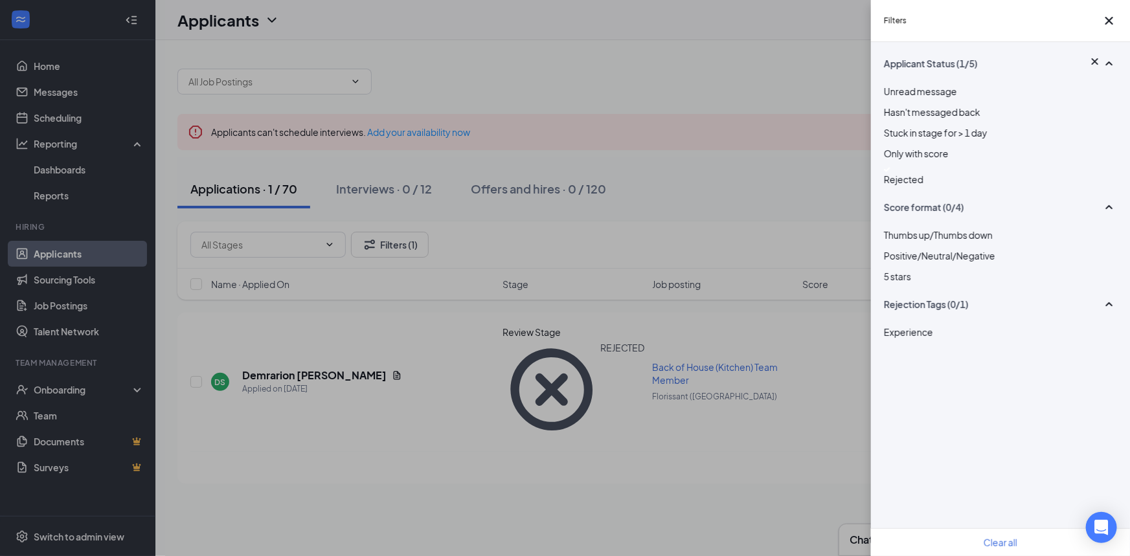
click at [890, 172] on div at bounding box center [1000, 169] width 233 height 5
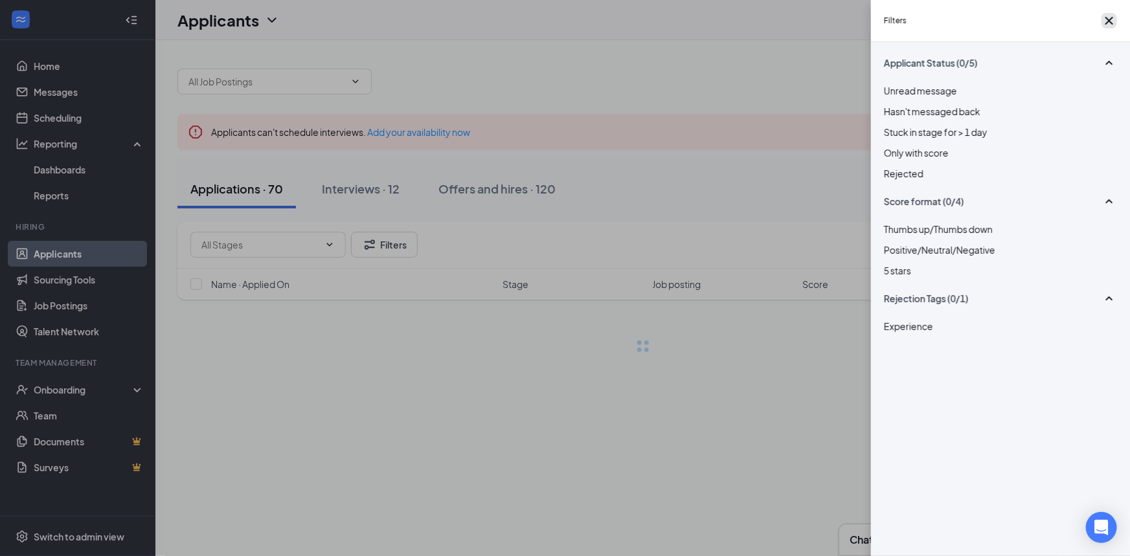
click at [1108, 25] on icon "Cross" at bounding box center [1110, 21] width 8 height 8
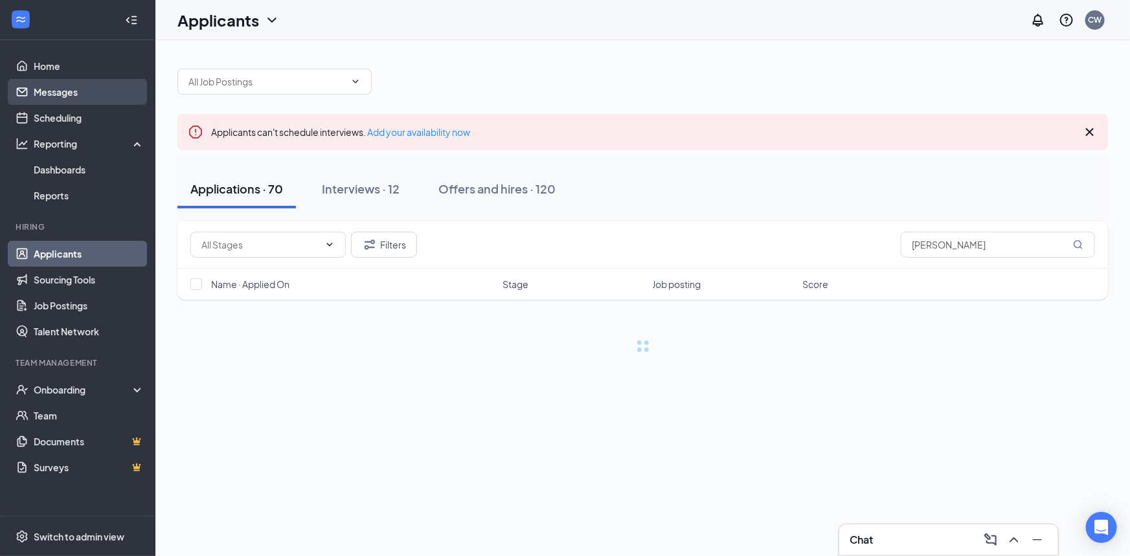
click at [52, 93] on link "Messages" at bounding box center [89, 92] width 111 height 26
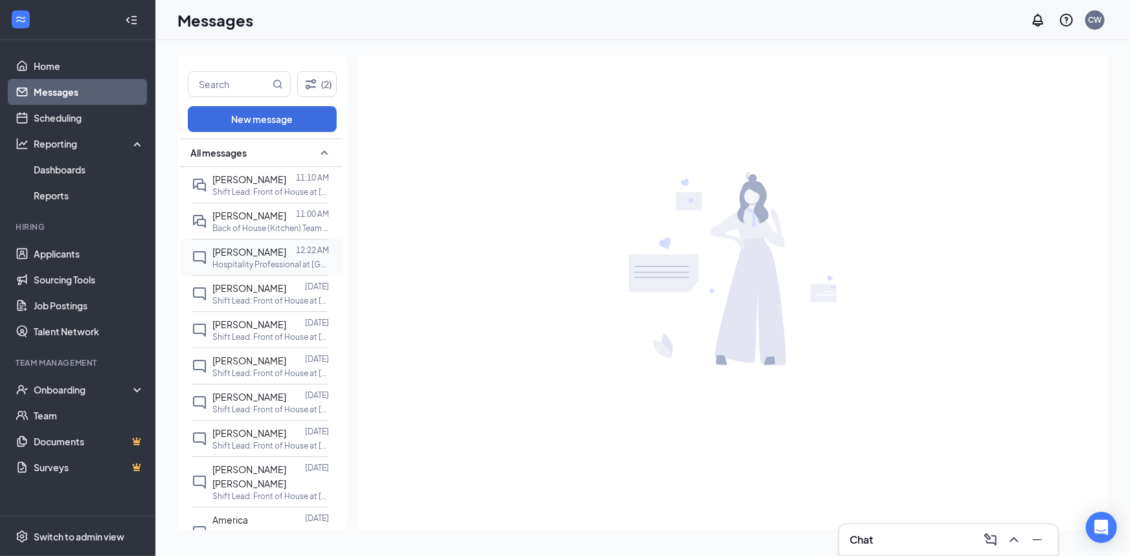
click at [286, 257] on div at bounding box center [291, 252] width 10 height 14
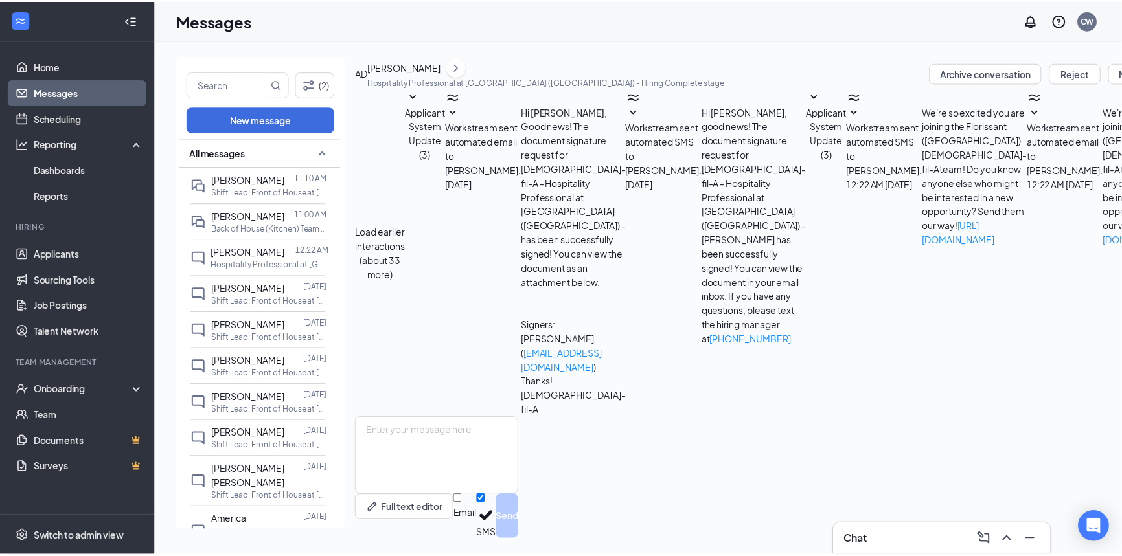
scroll to position [26, 0]
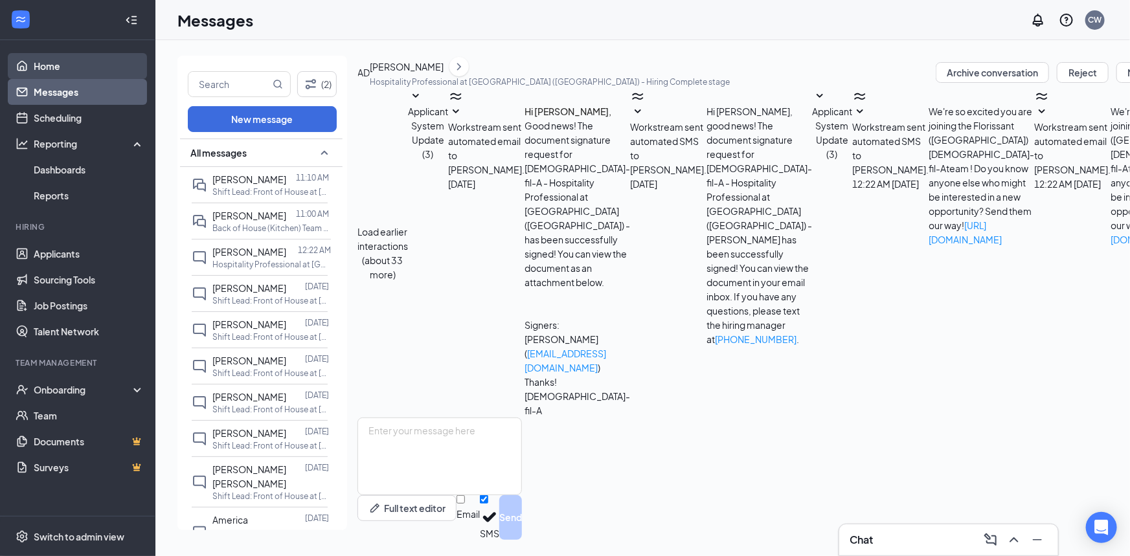
click at [49, 58] on link "Home" at bounding box center [89, 66] width 111 height 26
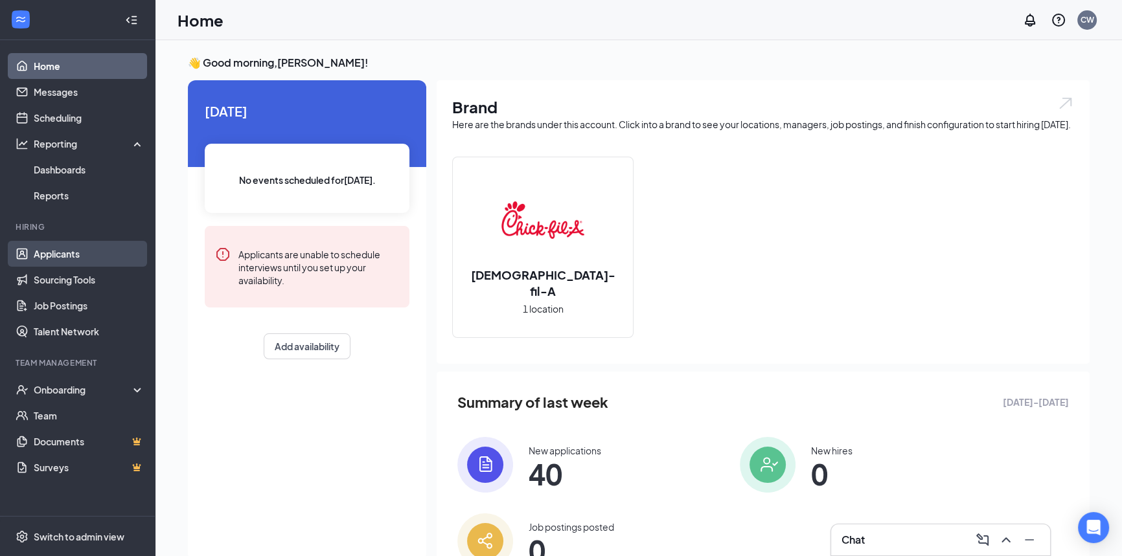
click at [60, 257] on link "Applicants" at bounding box center [89, 254] width 111 height 26
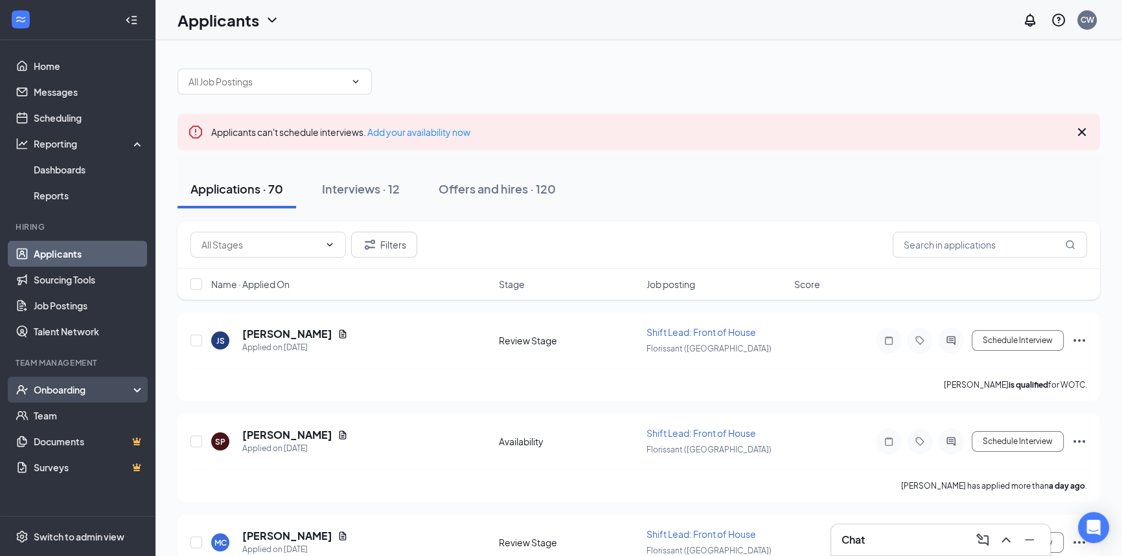
click at [69, 389] on div "Onboarding" at bounding box center [84, 390] width 100 height 13
click at [69, 415] on link "Overview" at bounding box center [89, 416] width 111 height 26
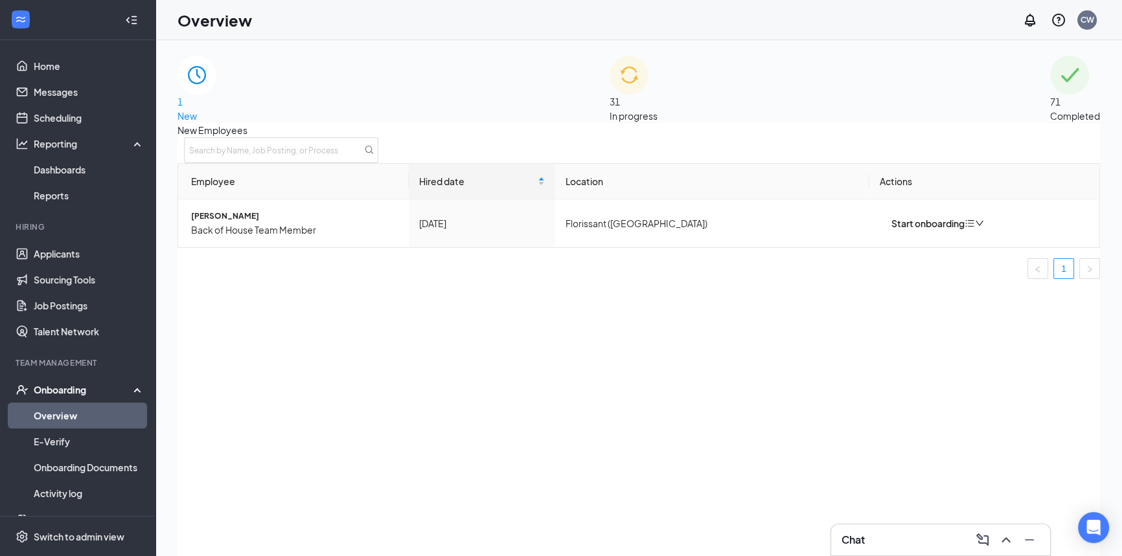
click at [658, 99] on div "31 In progress" at bounding box center [634, 89] width 48 height 67
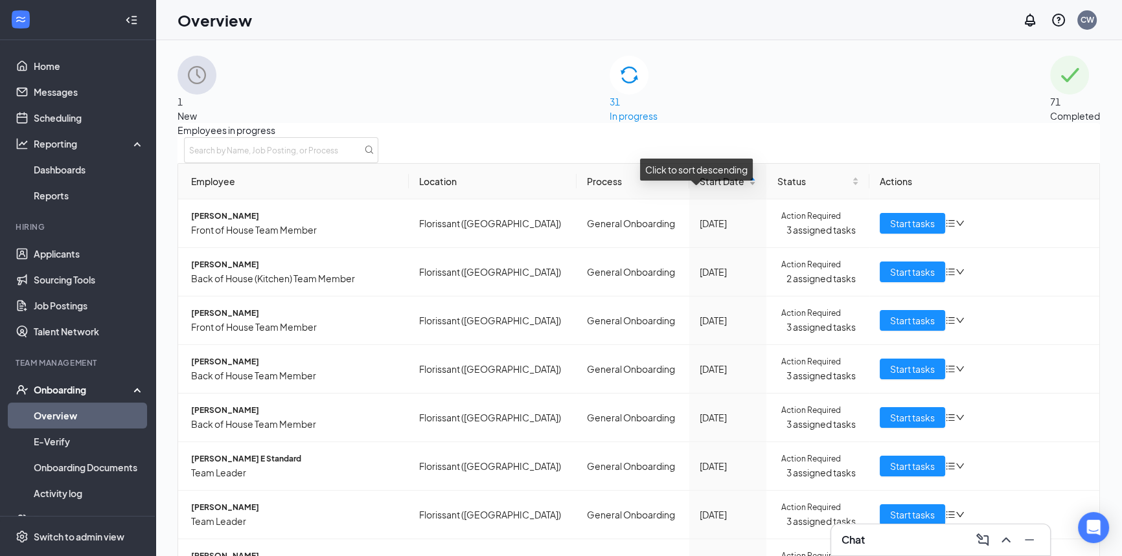
click at [700, 189] on span "Start Date" at bounding box center [723, 181] width 47 height 14
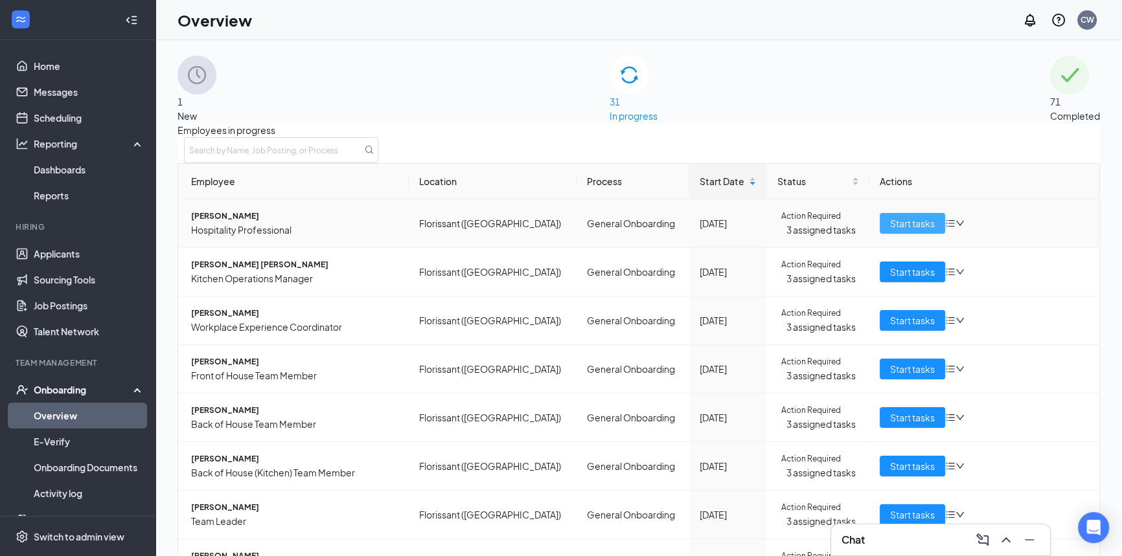
click at [902, 231] on span "Start tasks" at bounding box center [912, 223] width 45 height 14
